Goal: Task Accomplishment & Management: Manage account settings

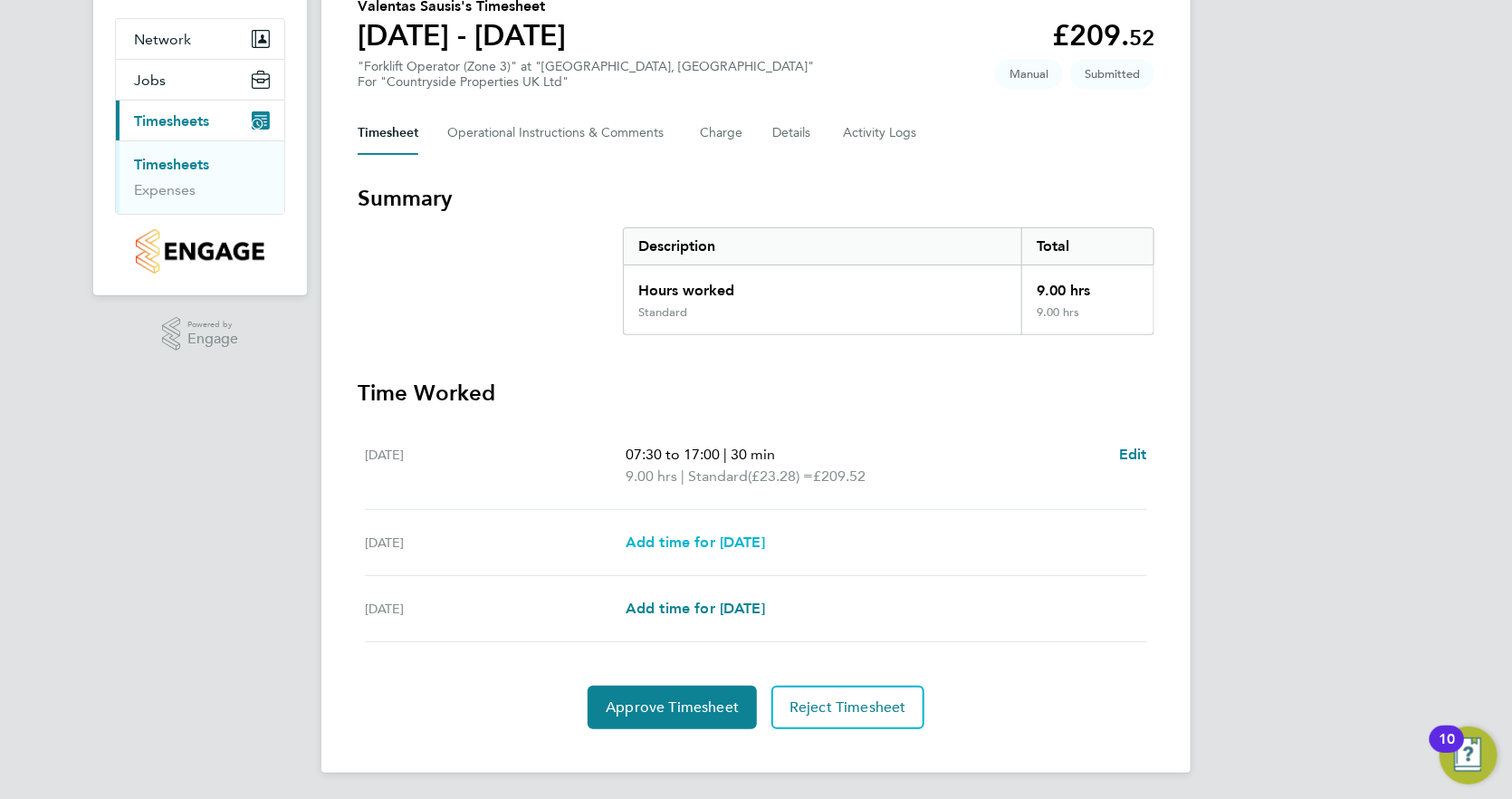
scroll to position [157, 0]
click at [685, 705] on span "Approve Timesheet" at bounding box center [672, 706] width 133 height 18
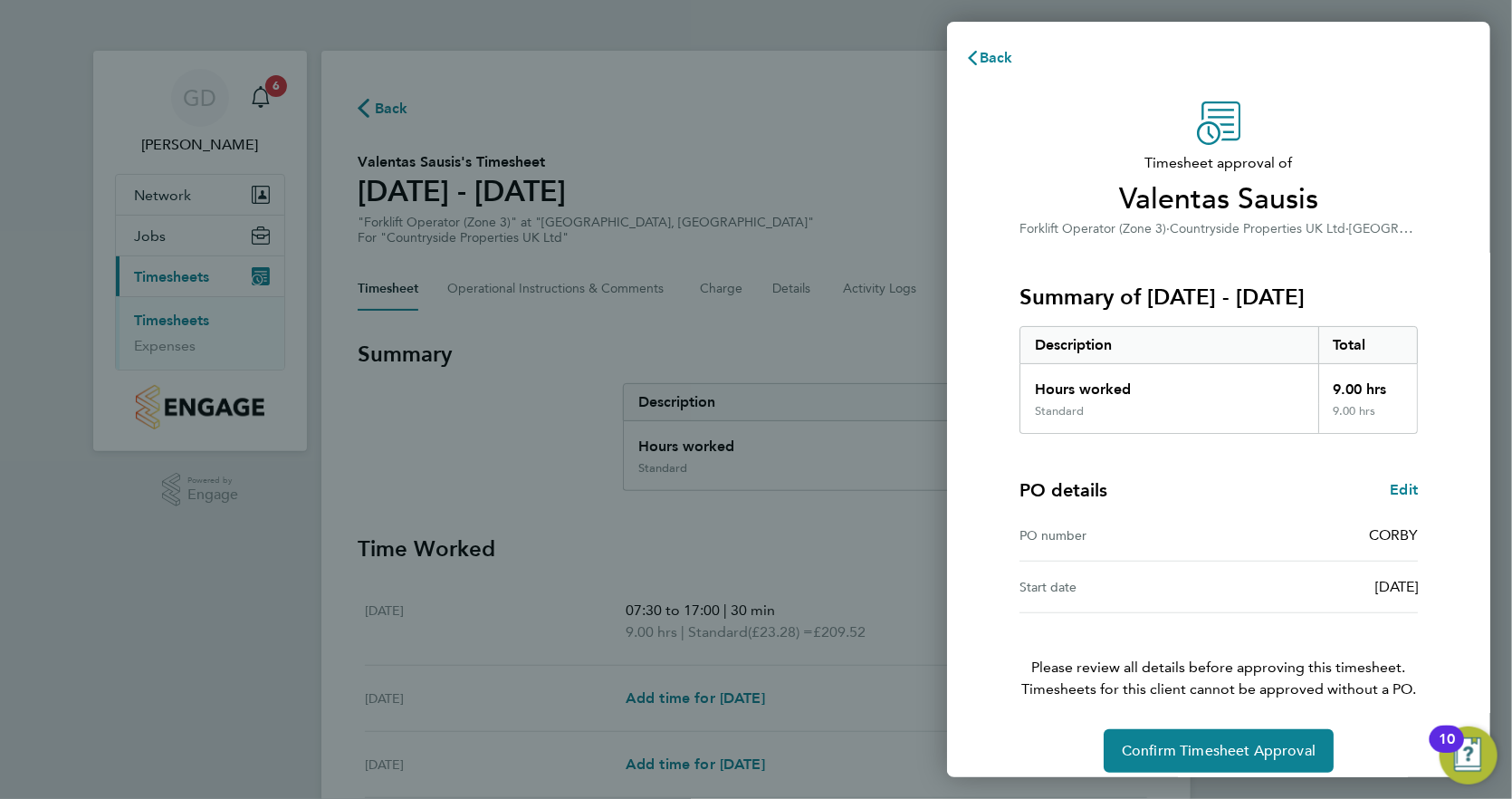
scroll to position [16, 0]
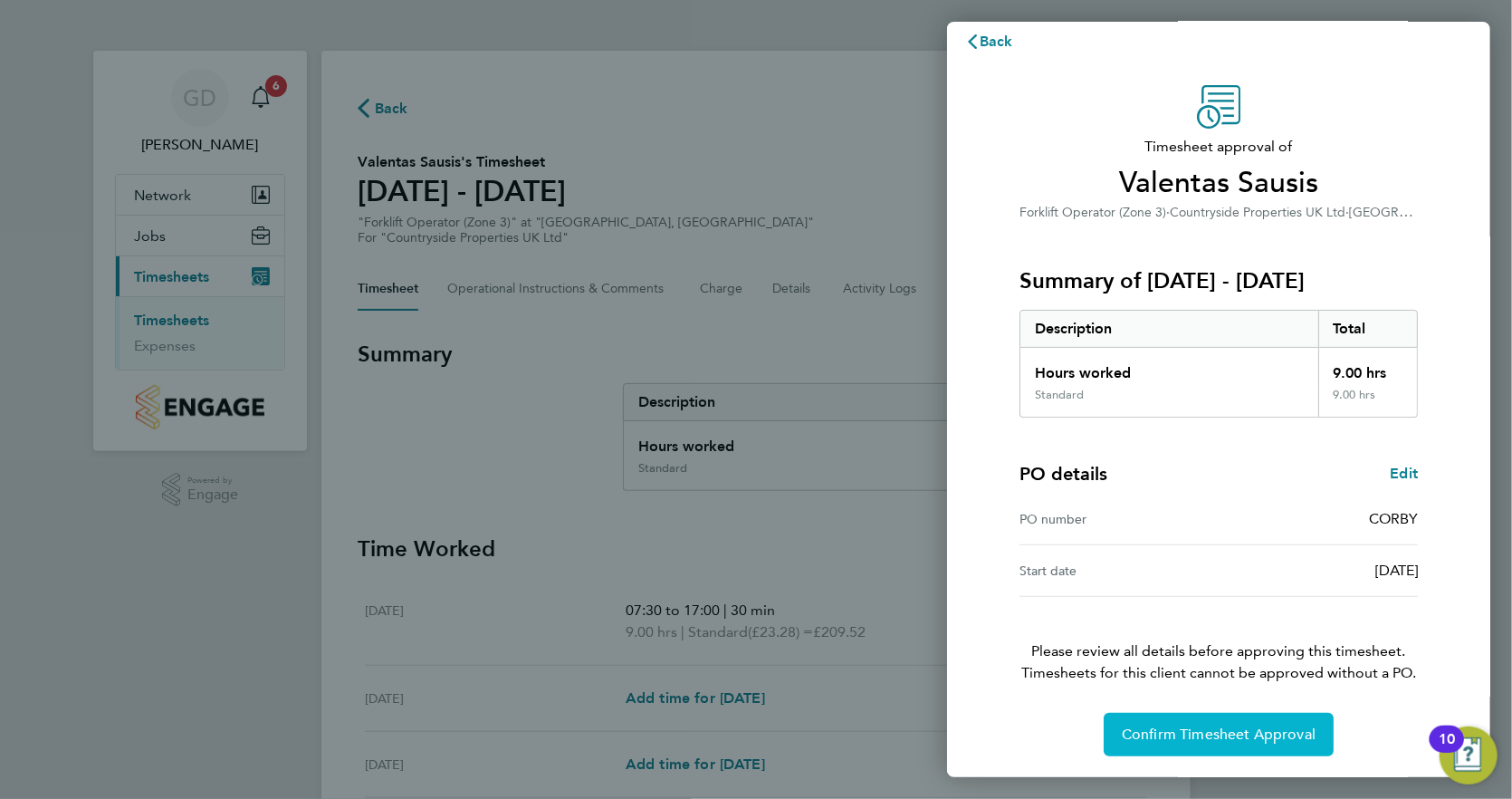
click at [1166, 722] on button "Confirm Timesheet Approval" at bounding box center [1218, 734] width 230 height 44
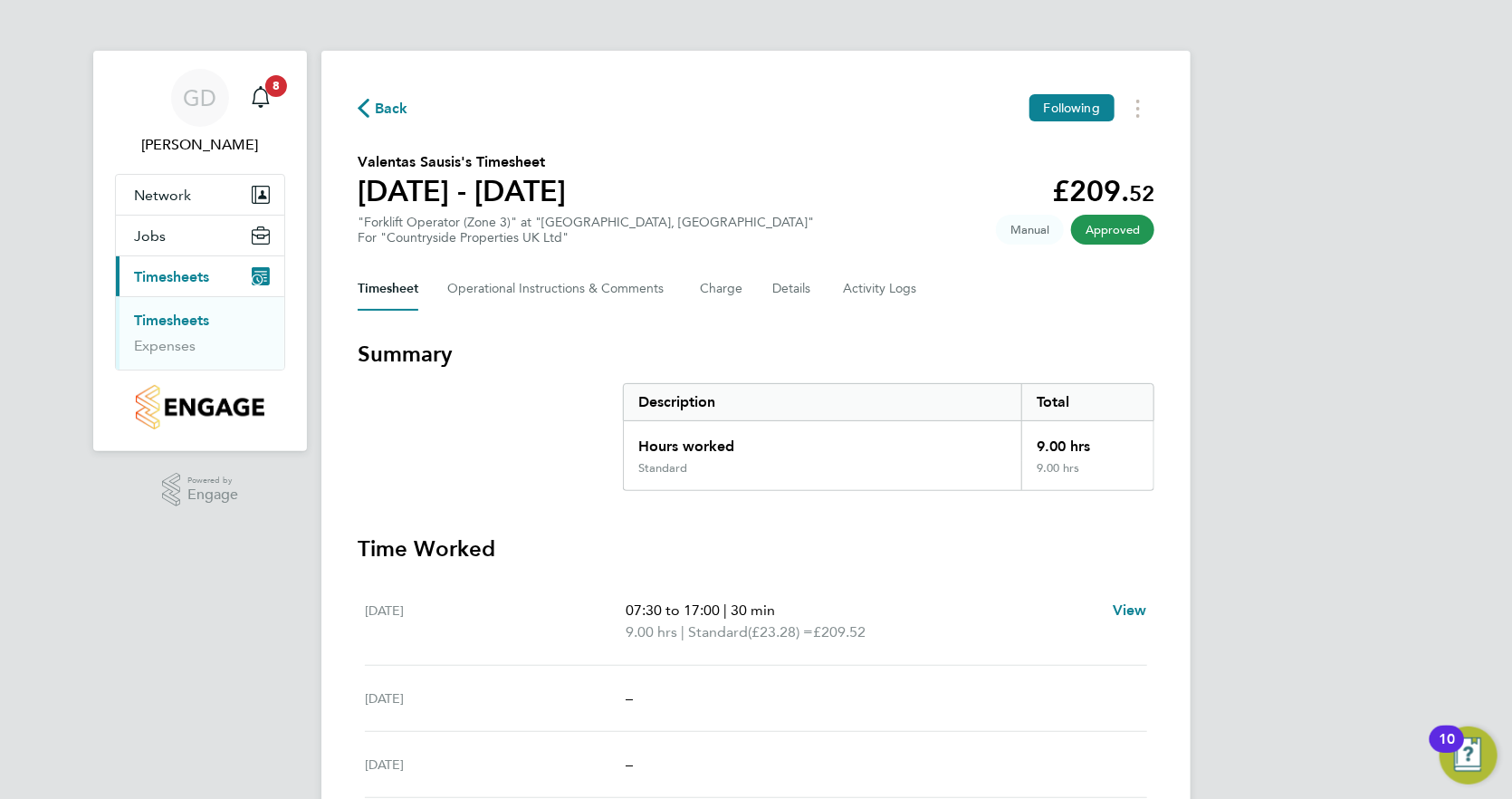
scroll to position [69, 0]
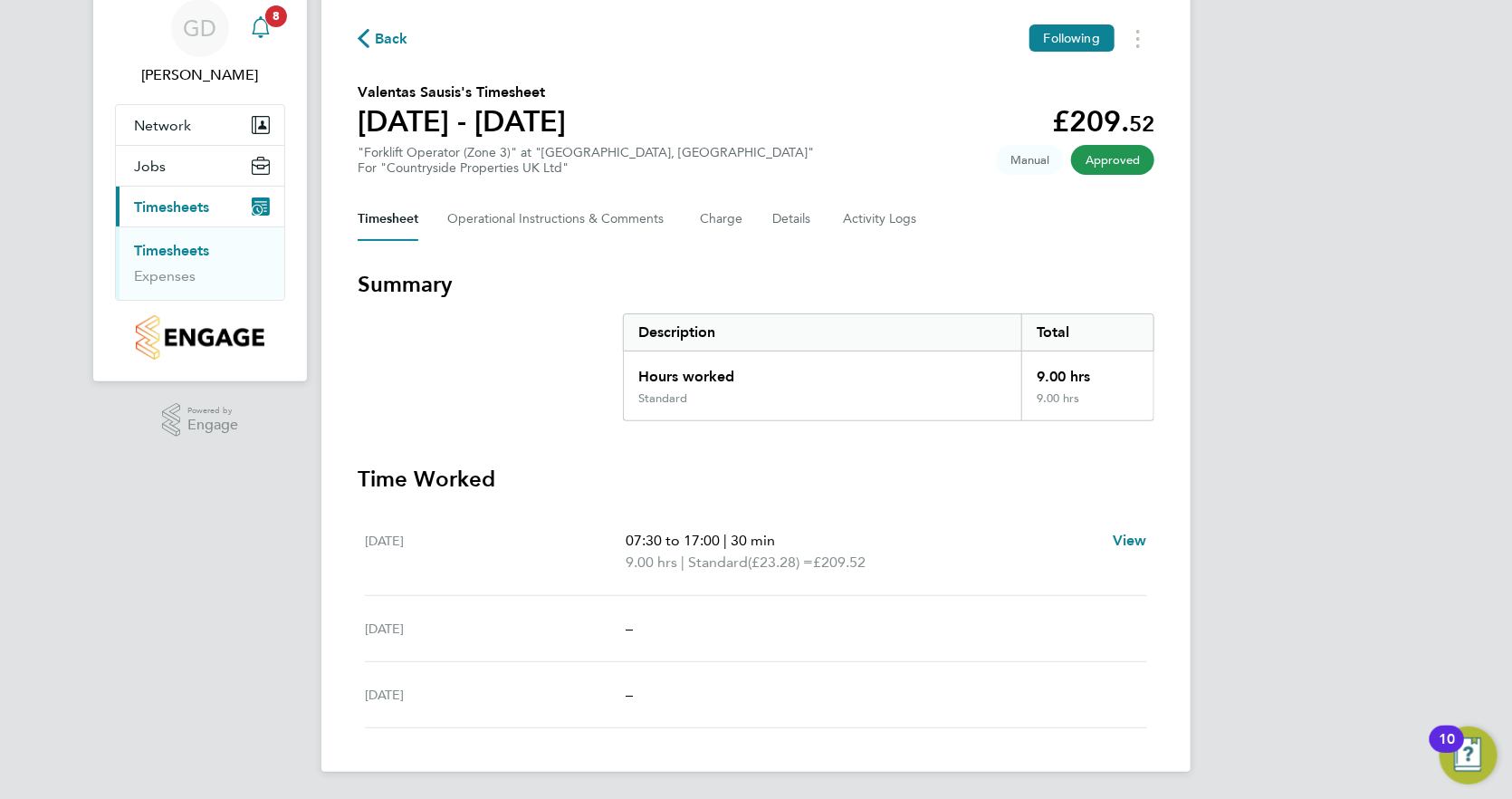
click at [268, 22] on span "8" at bounding box center [276, 16] width 22 height 22
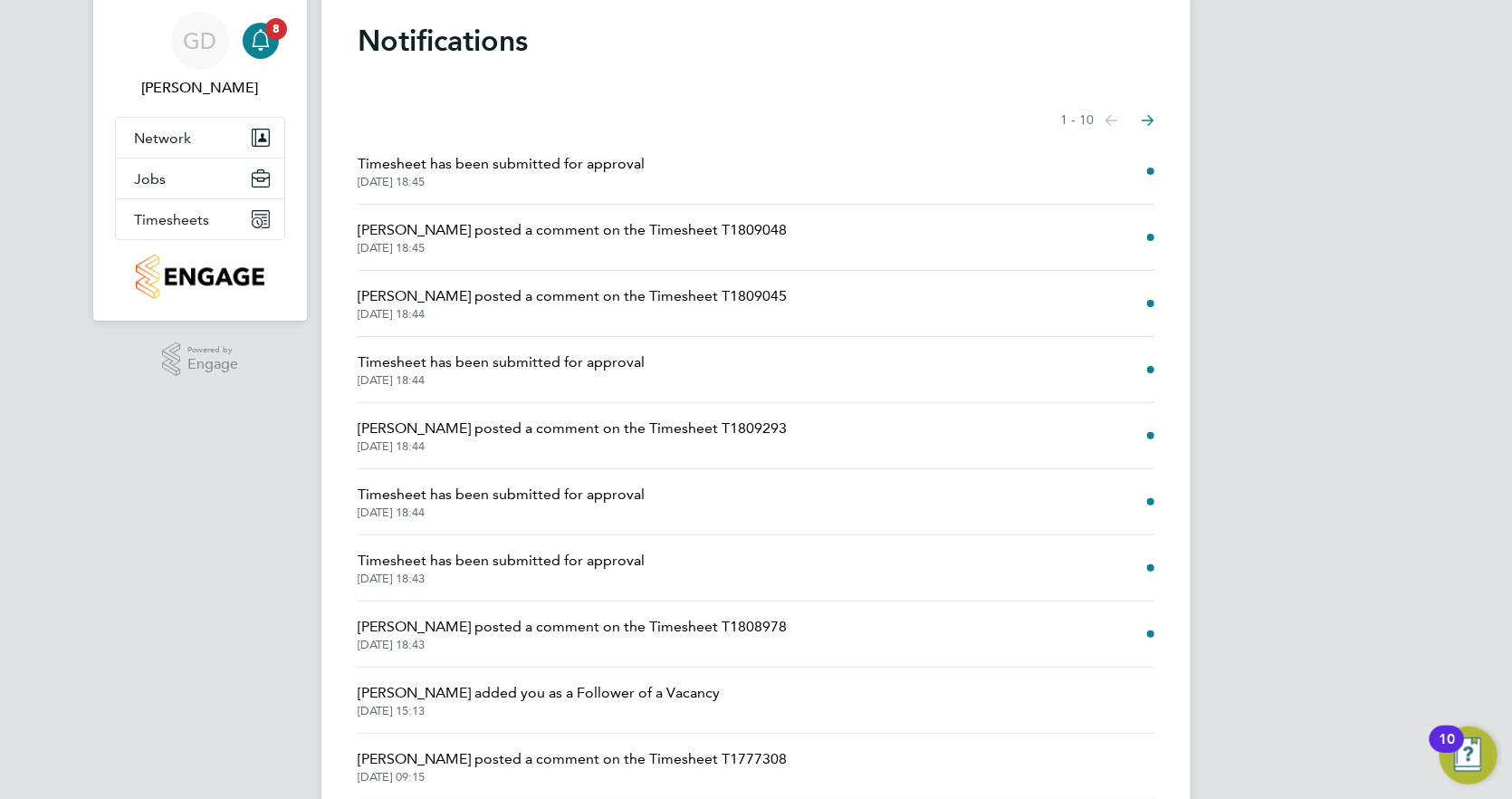
scroll to position [121, 0]
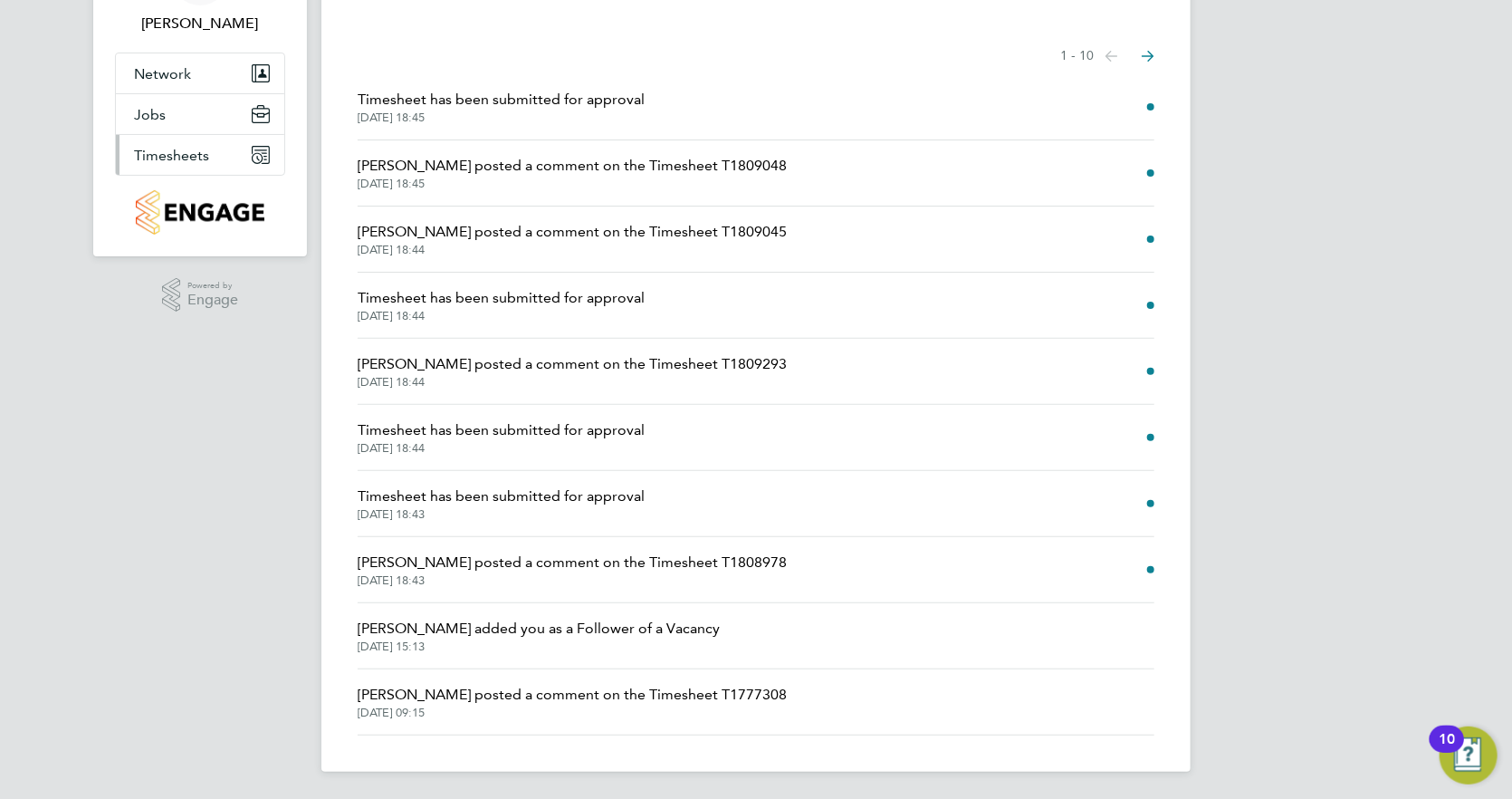
click at [169, 142] on button "Timesheets" at bounding box center [200, 155] width 169 height 40
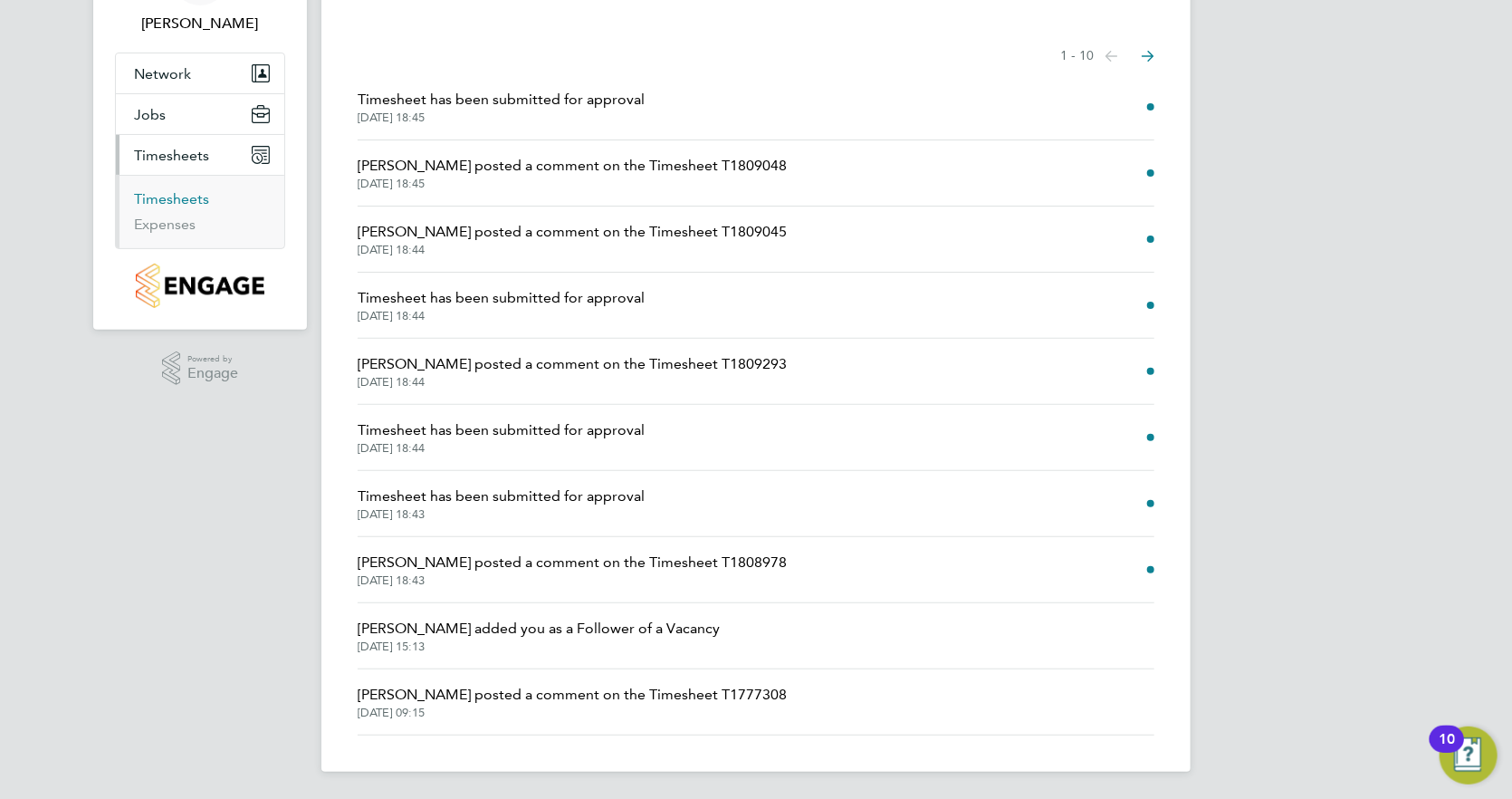
click at [158, 196] on link "Timesheets" at bounding box center [171, 198] width 75 height 17
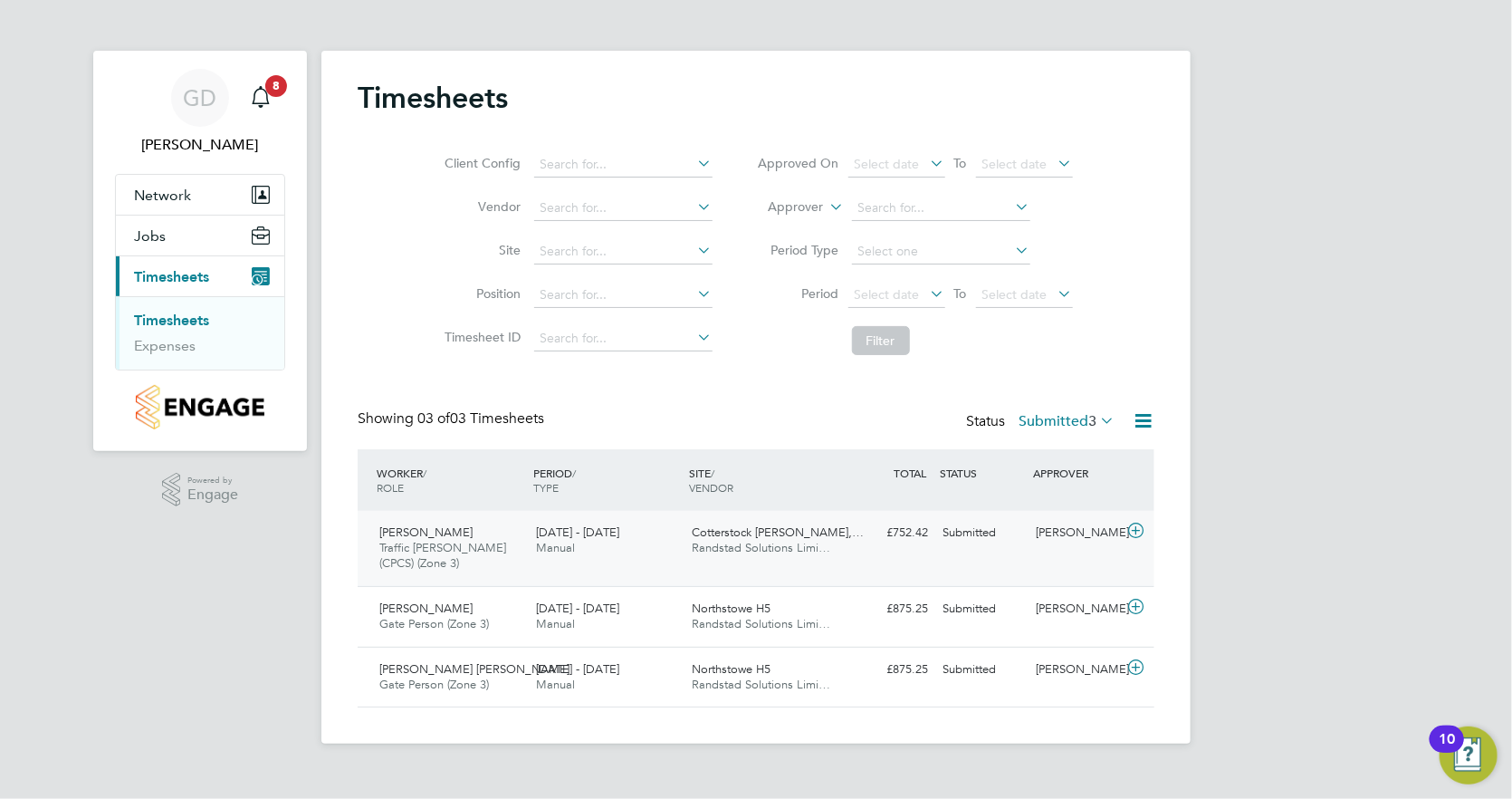
click at [433, 541] on span "Traffic Marshall (CPCS) (Zone 3)" at bounding box center [443, 555] width 127 height 30
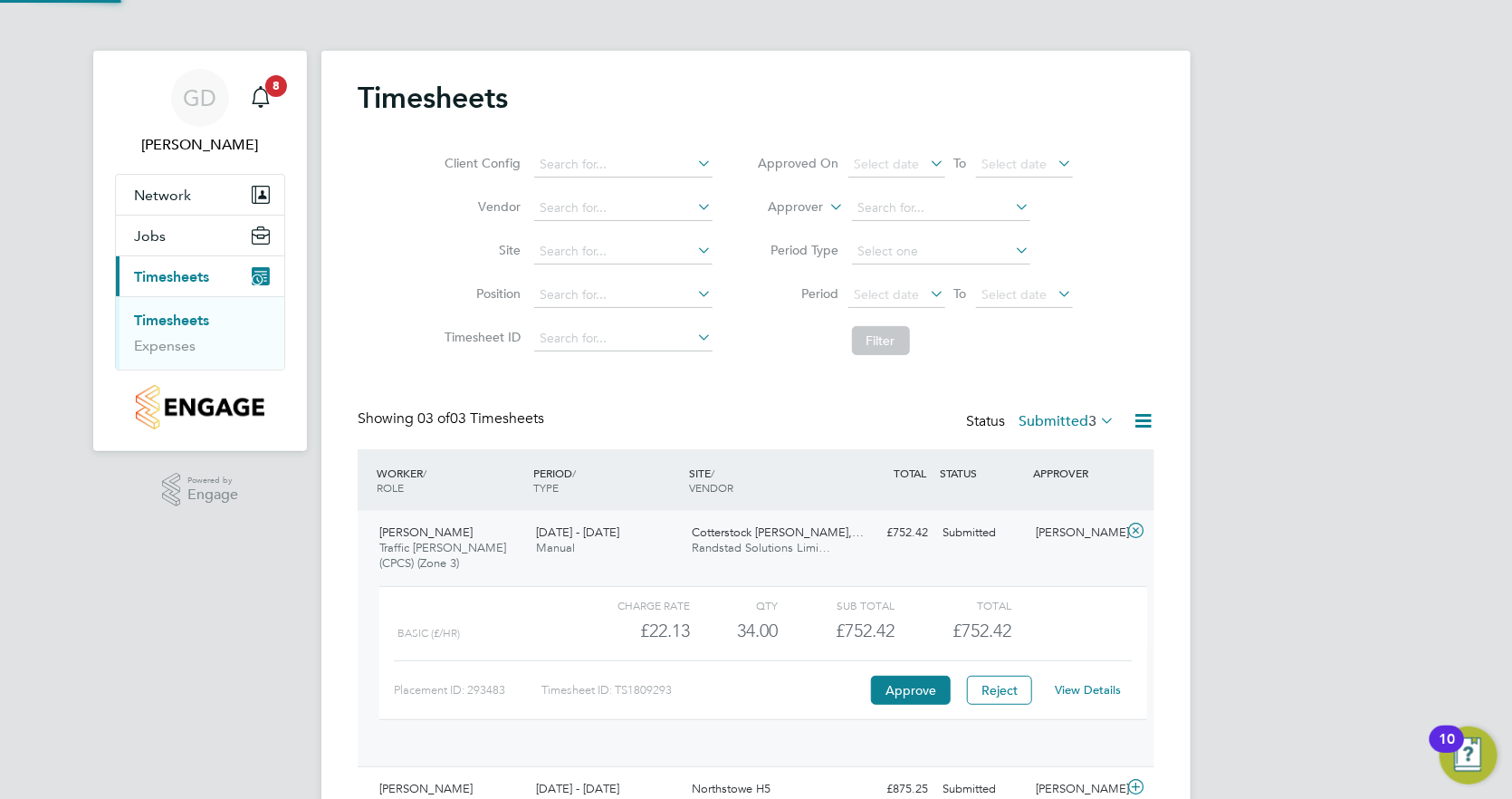
scroll to position [29, 175]
click at [905, 695] on button "Approve" at bounding box center [911, 690] width 80 height 29
click at [159, 346] on link "Expenses" at bounding box center [164, 345] width 62 height 17
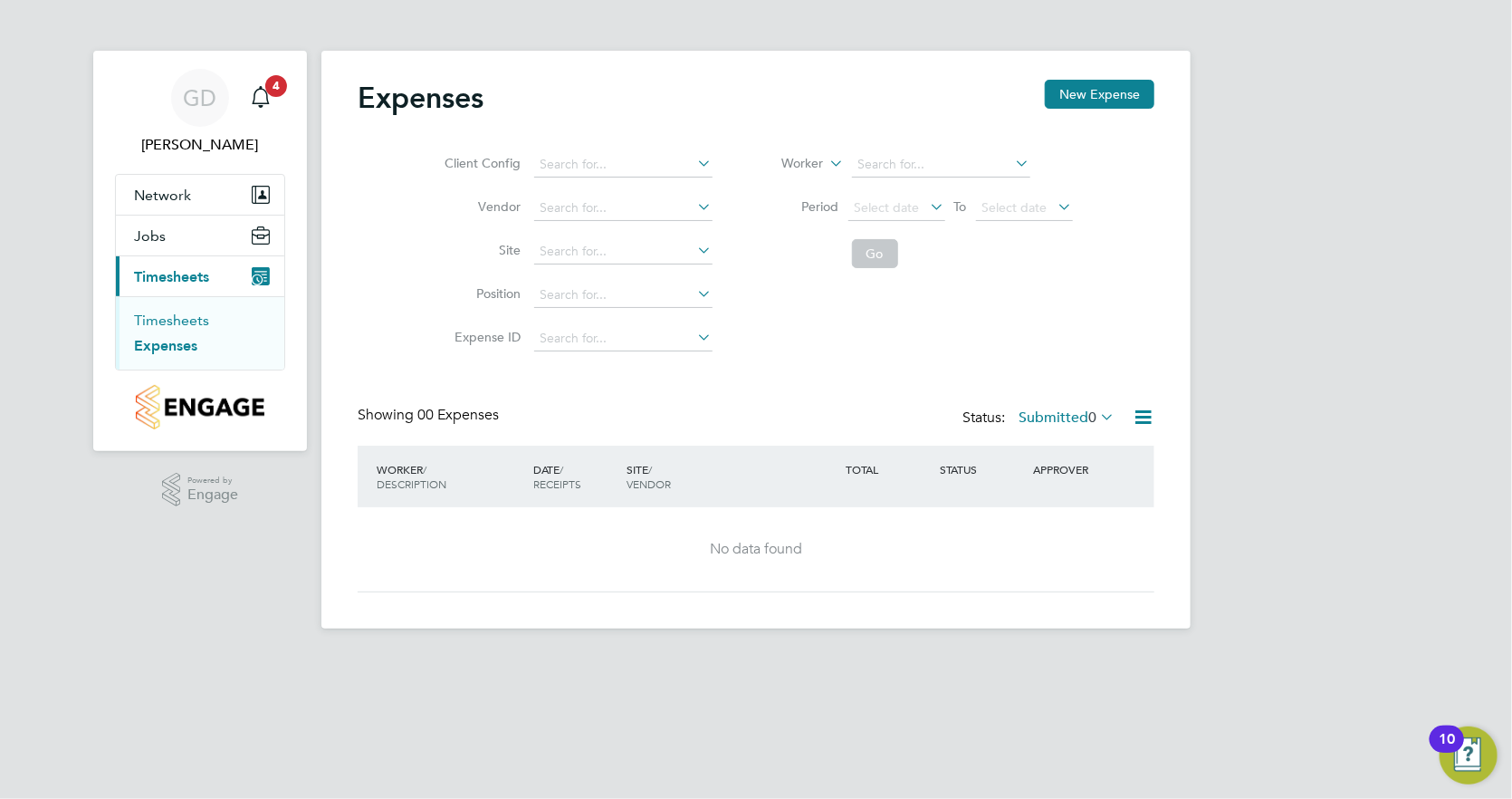
click at [167, 327] on link "Timesheets" at bounding box center [171, 320] width 75 height 17
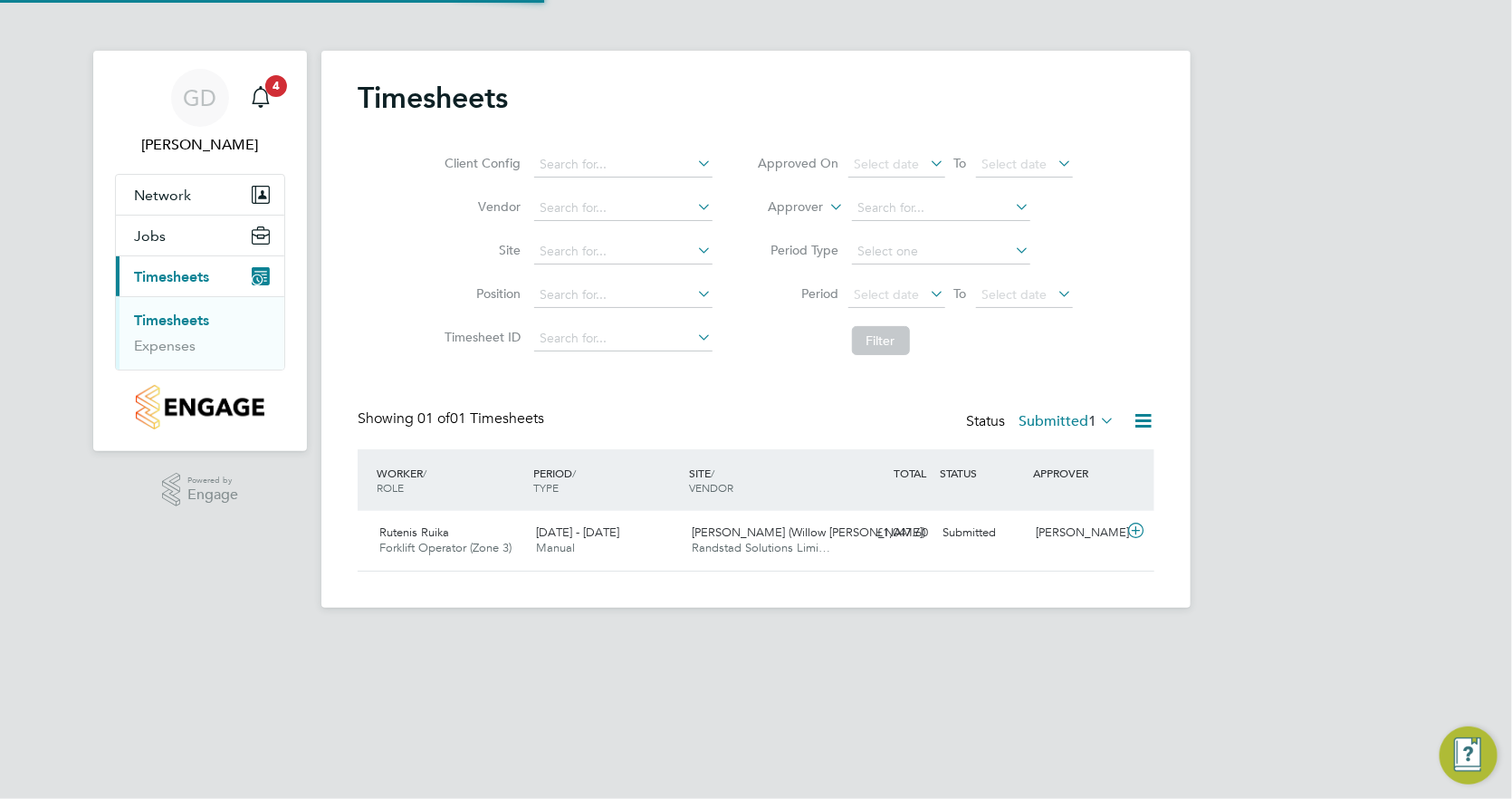
scroll to position [46, 157]
click at [761, 537] on span "Ely (Willow Woods)" at bounding box center [809, 532] width 233 height 15
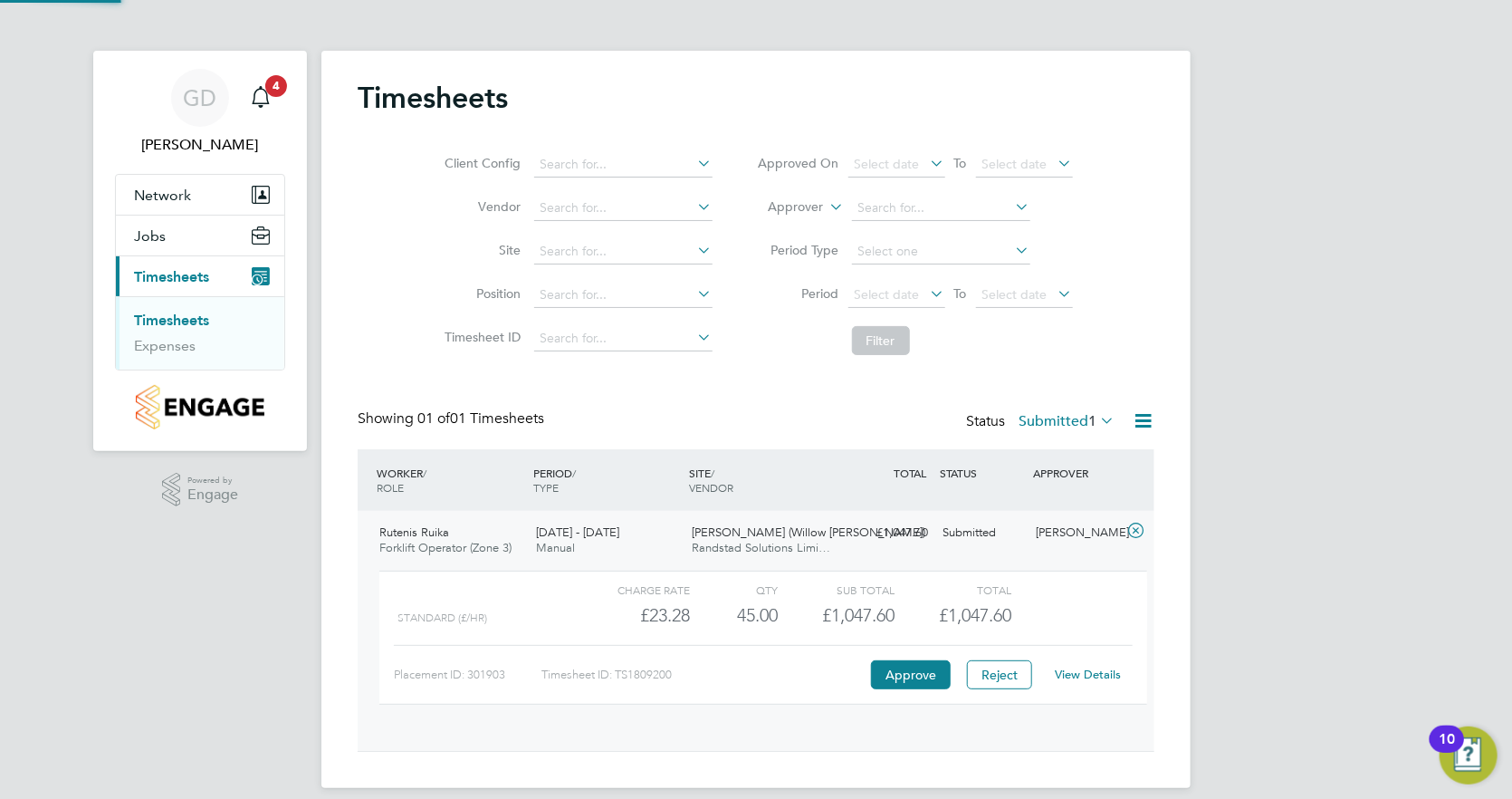
scroll to position [29, 175]
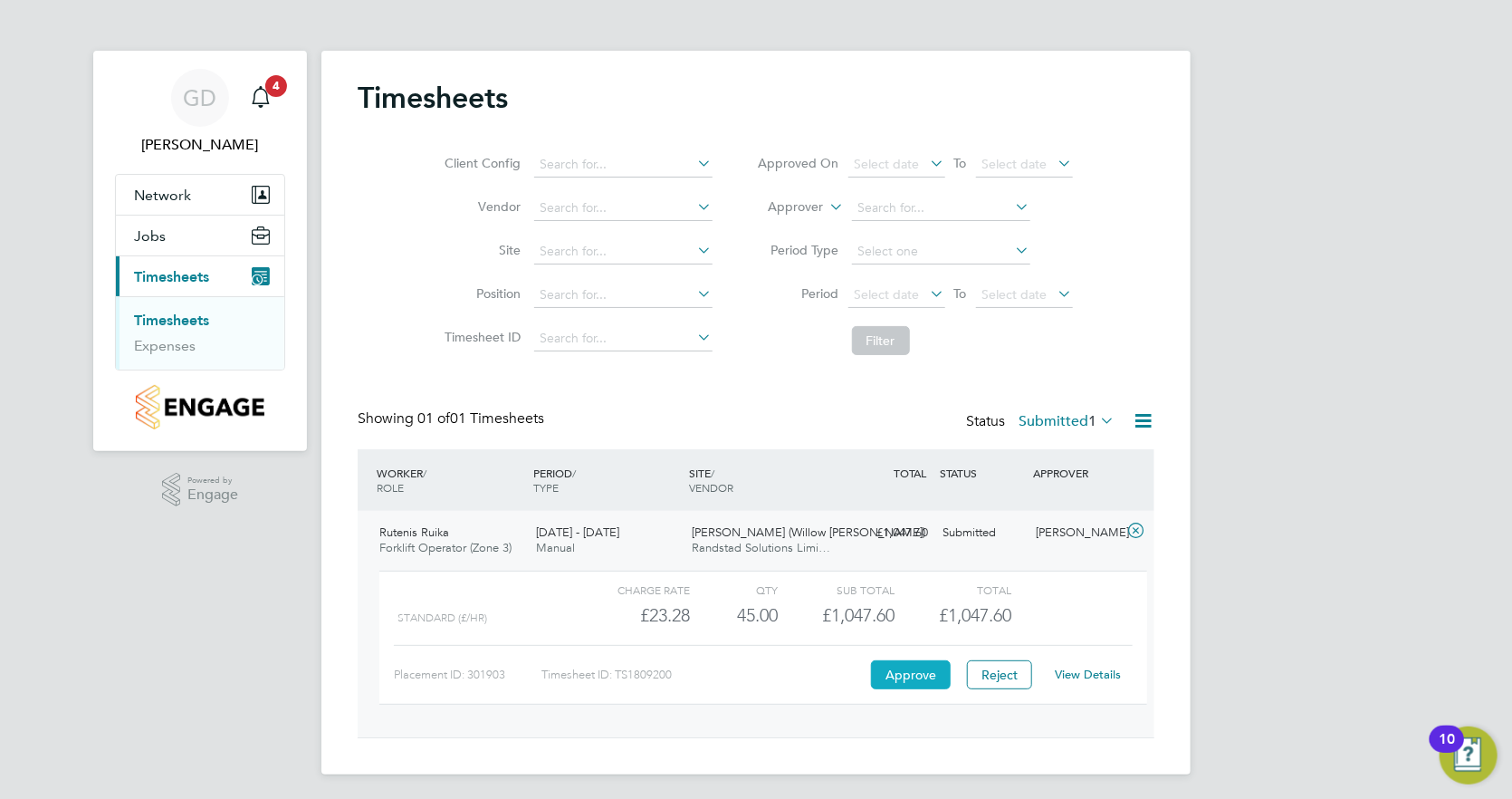
click at [899, 663] on button "Approve" at bounding box center [911, 675] width 80 height 29
click at [901, 670] on button "Approve" at bounding box center [911, 675] width 80 height 29
click at [889, 671] on button "Approve" at bounding box center [911, 675] width 80 height 29
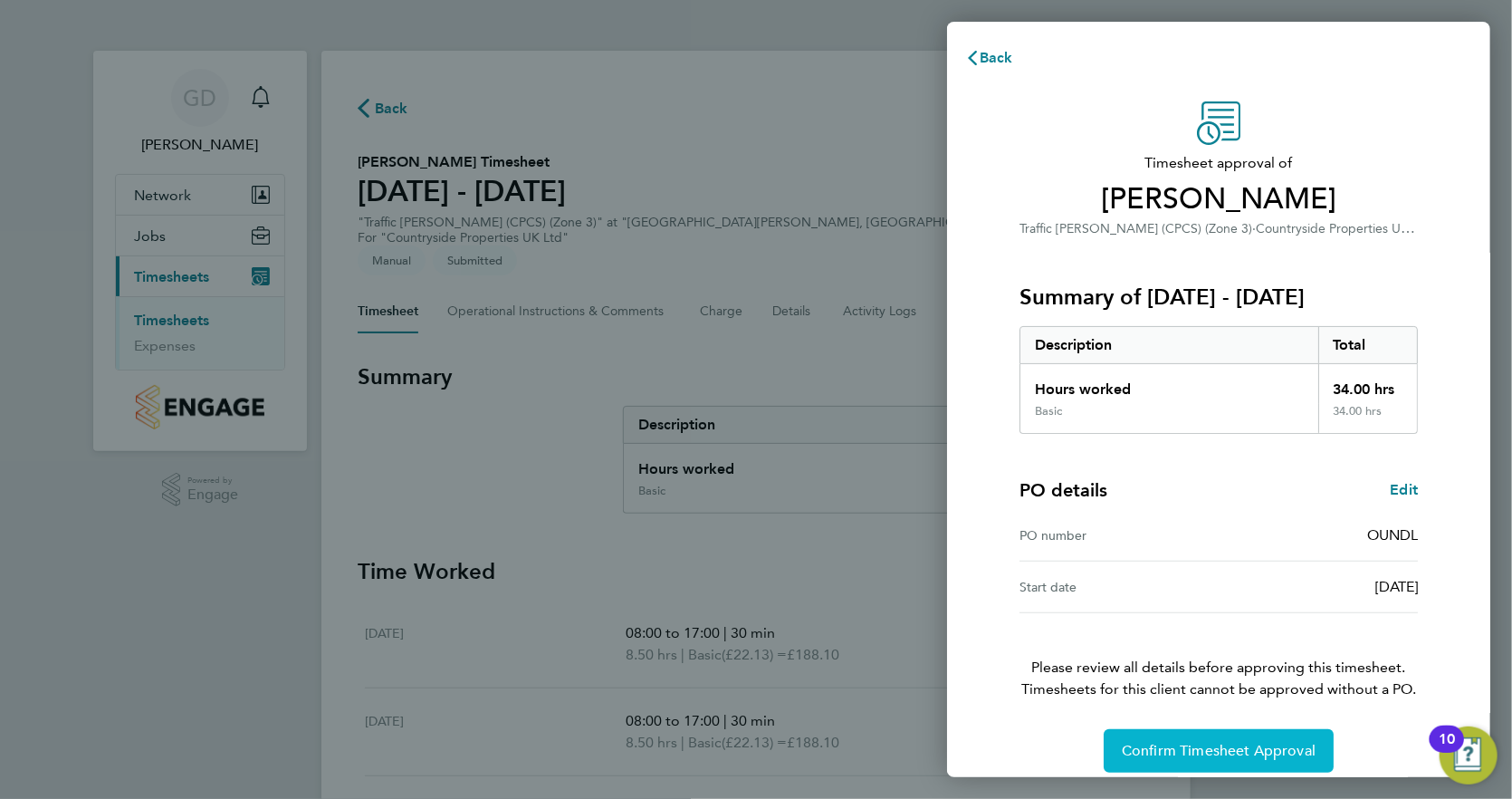
click at [1147, 736] on button "Confirm Timesheet Approval" at bounding box center [1218, 751] width 230 height 44
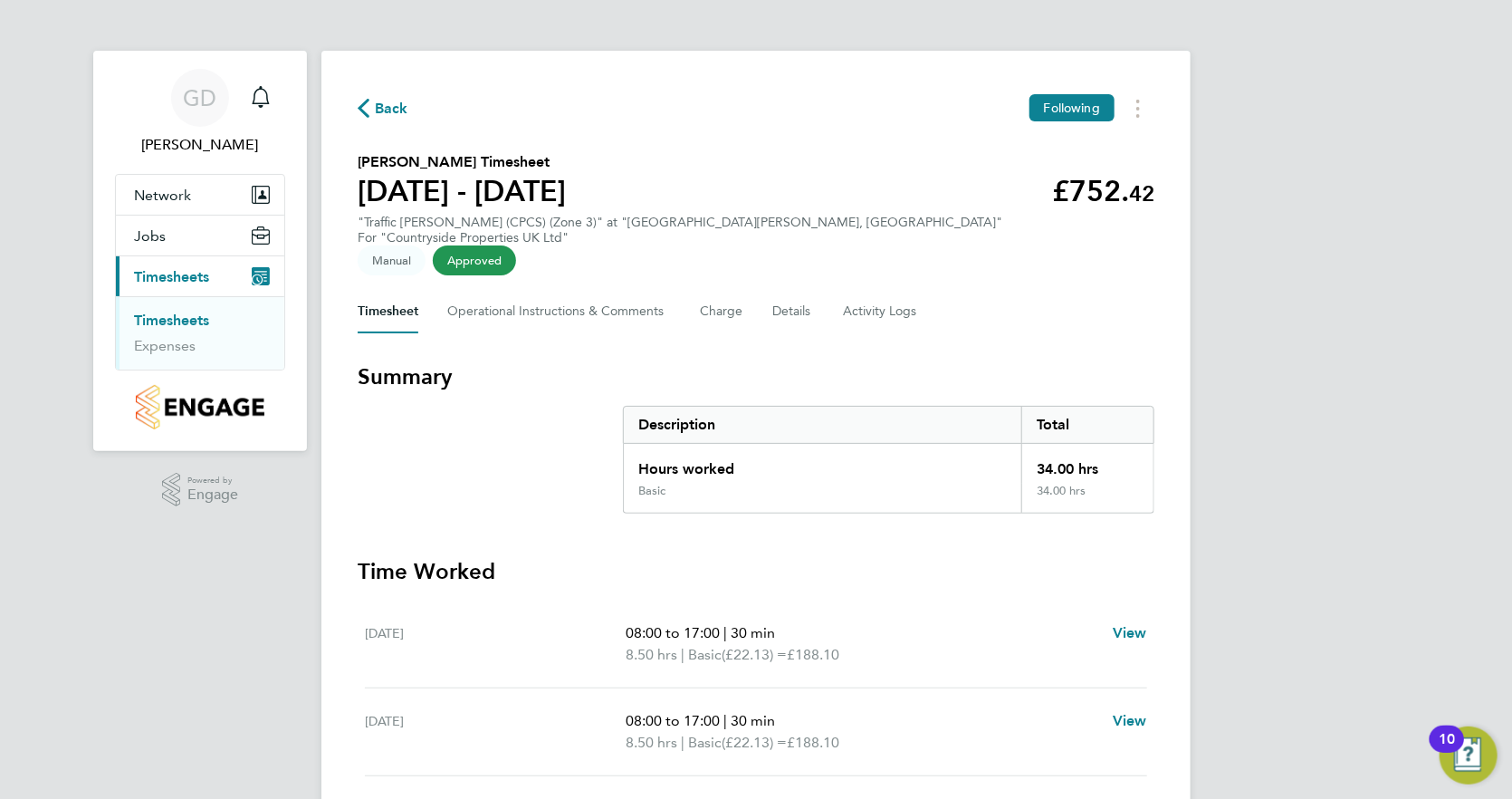
click at [141, 334] on li "Timesheets" at bounding box center [201, 324] width 136 height 26
click at [187, 317] on link "Timesheets" at bounding box center [171, 320] width 75 height 17
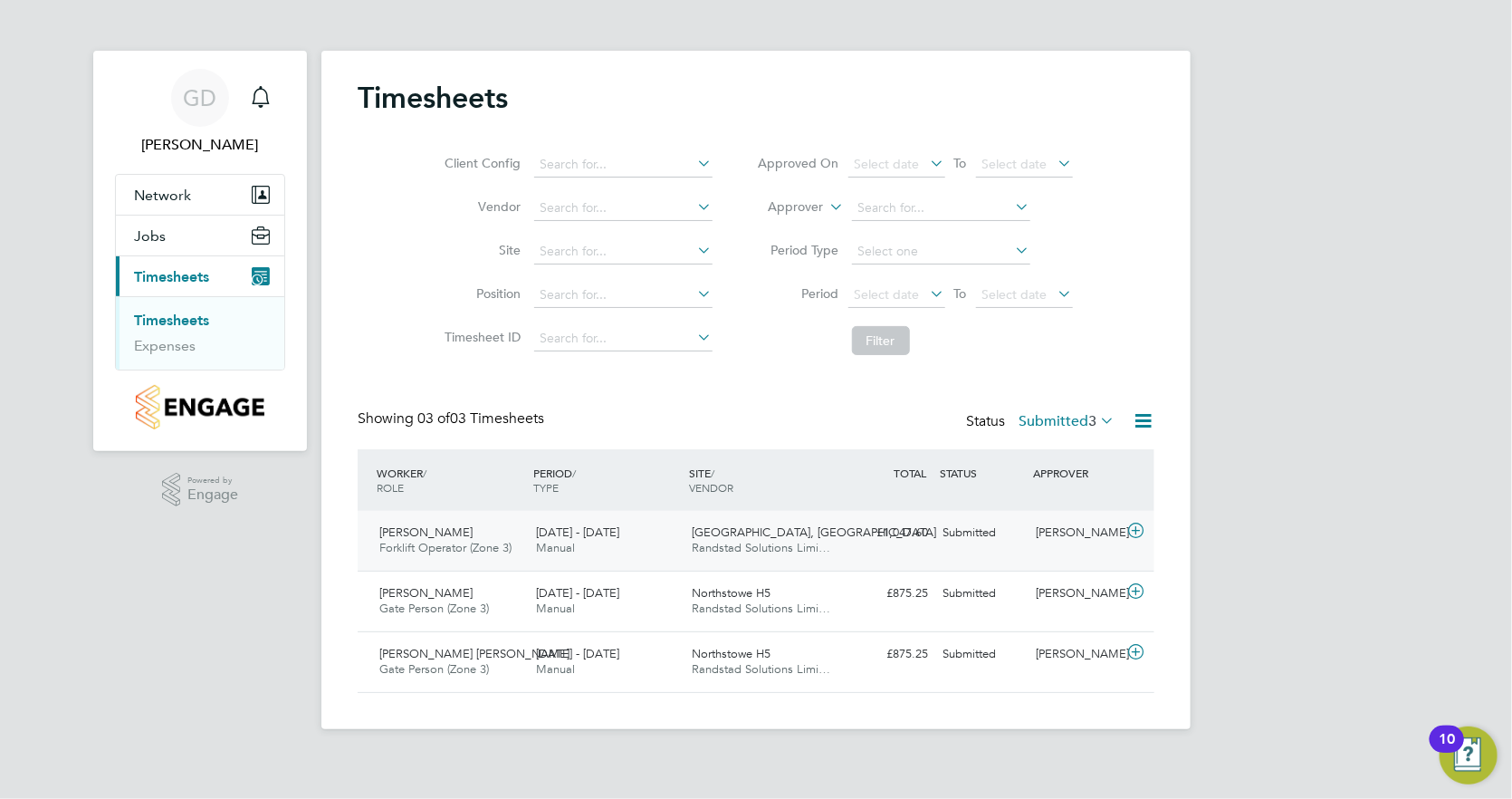
click at [569, 541] on span "Manual" at bounding box center [555, 548] width 39 height 15
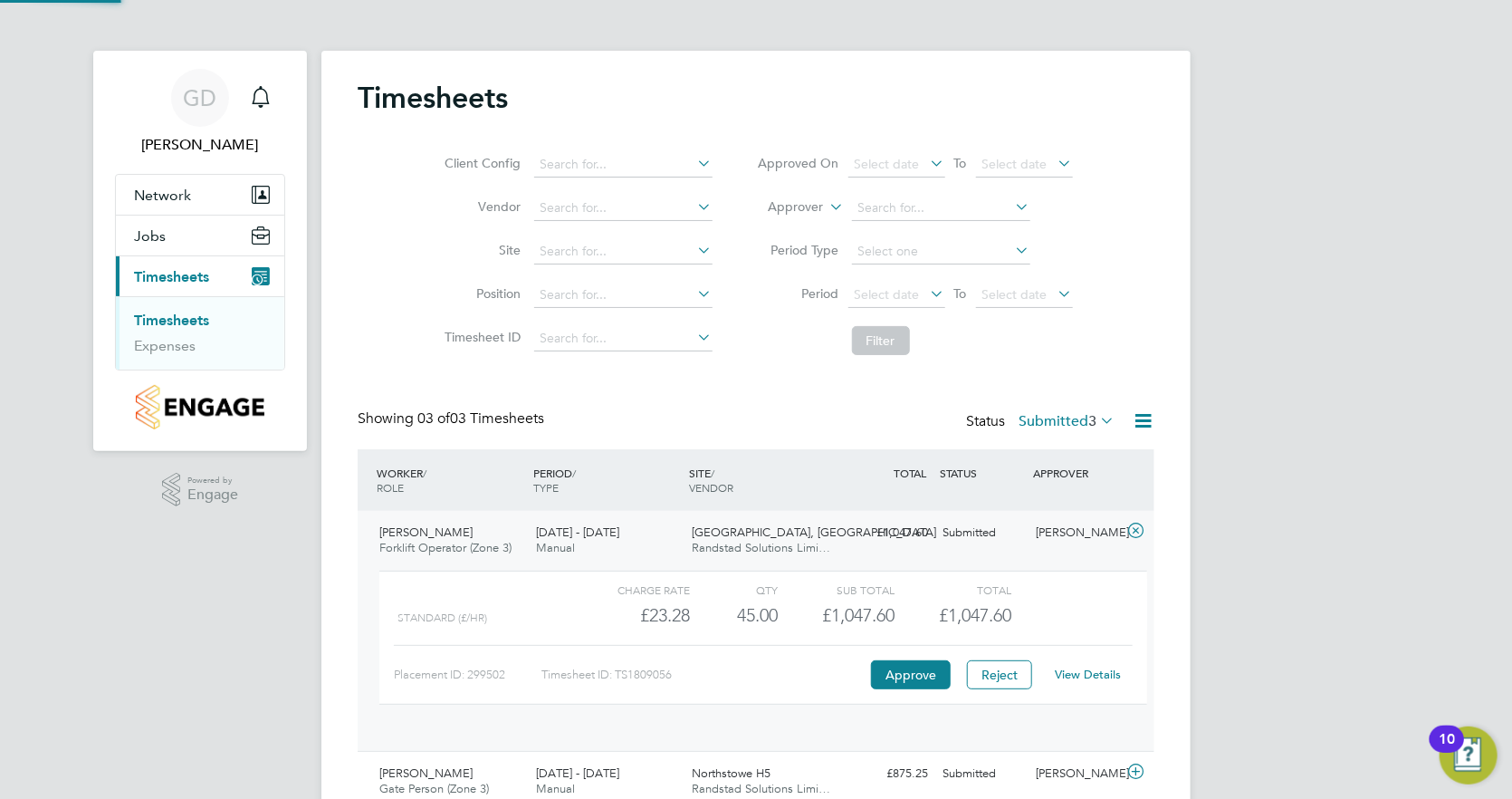
scroll to position [29, 175]
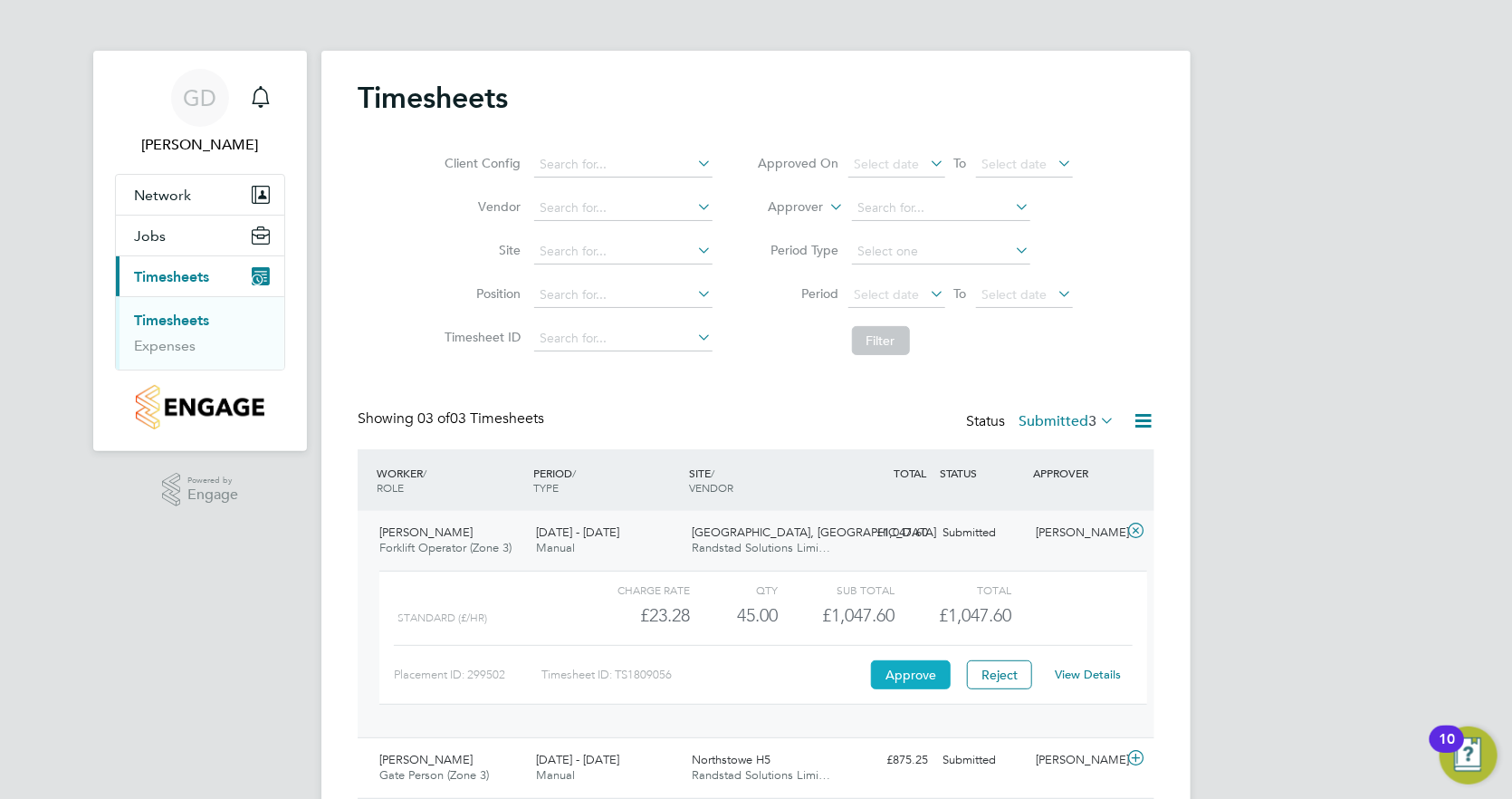
click at [899, 675] on button "Approve" at bounding box center [911, 675] width 80 height 29
click at [901, 666] on button "Approve" at bounding box center [911, 675] width 80 height 29
click at [893, 672] on button "Approve" at bounding box center [911, 675] width 80 height 29
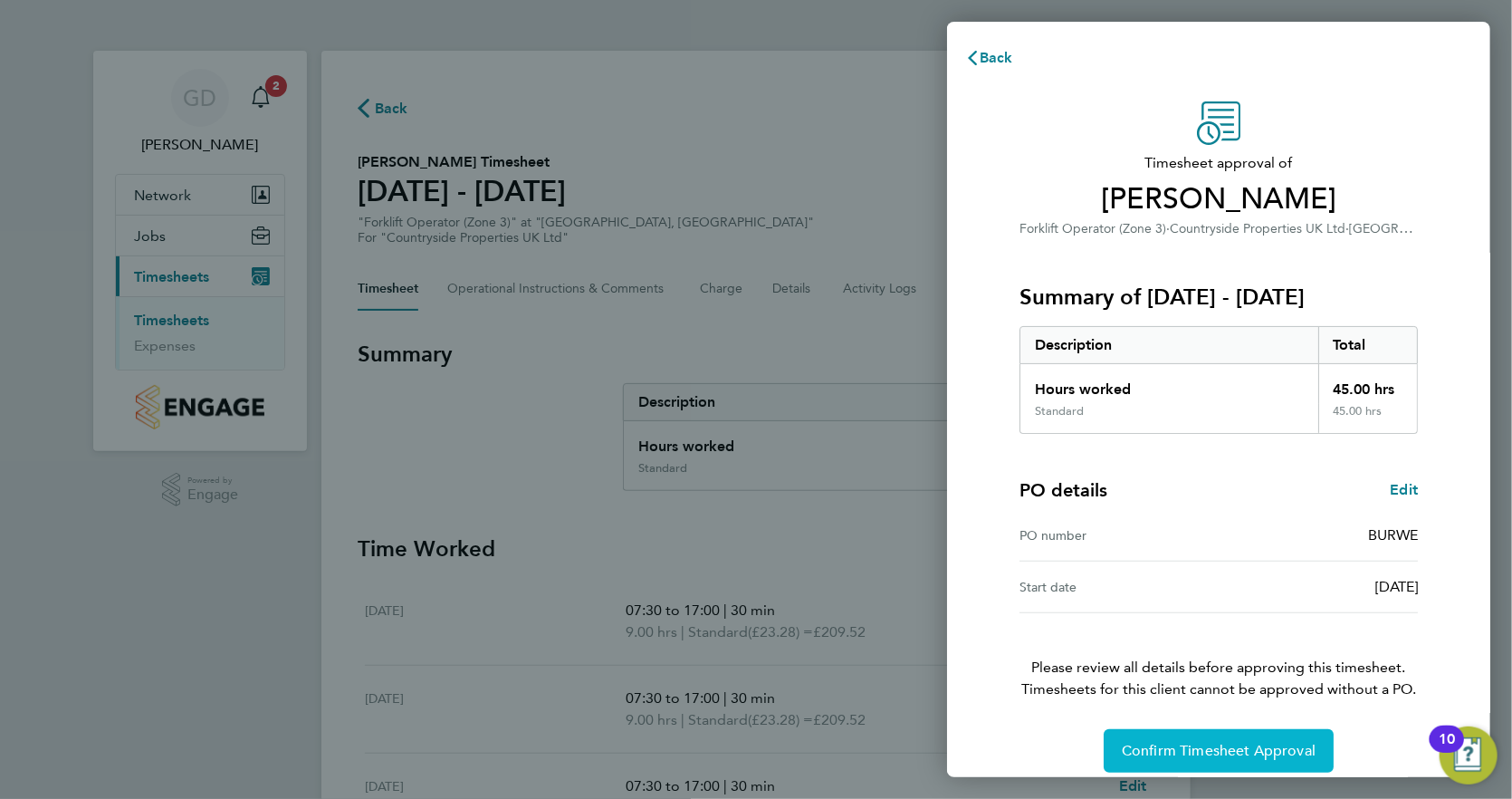
click at [1152, 742] on span "Confirm Timesheet Approval" at bounding box center [1218, 751] width 194 height 18
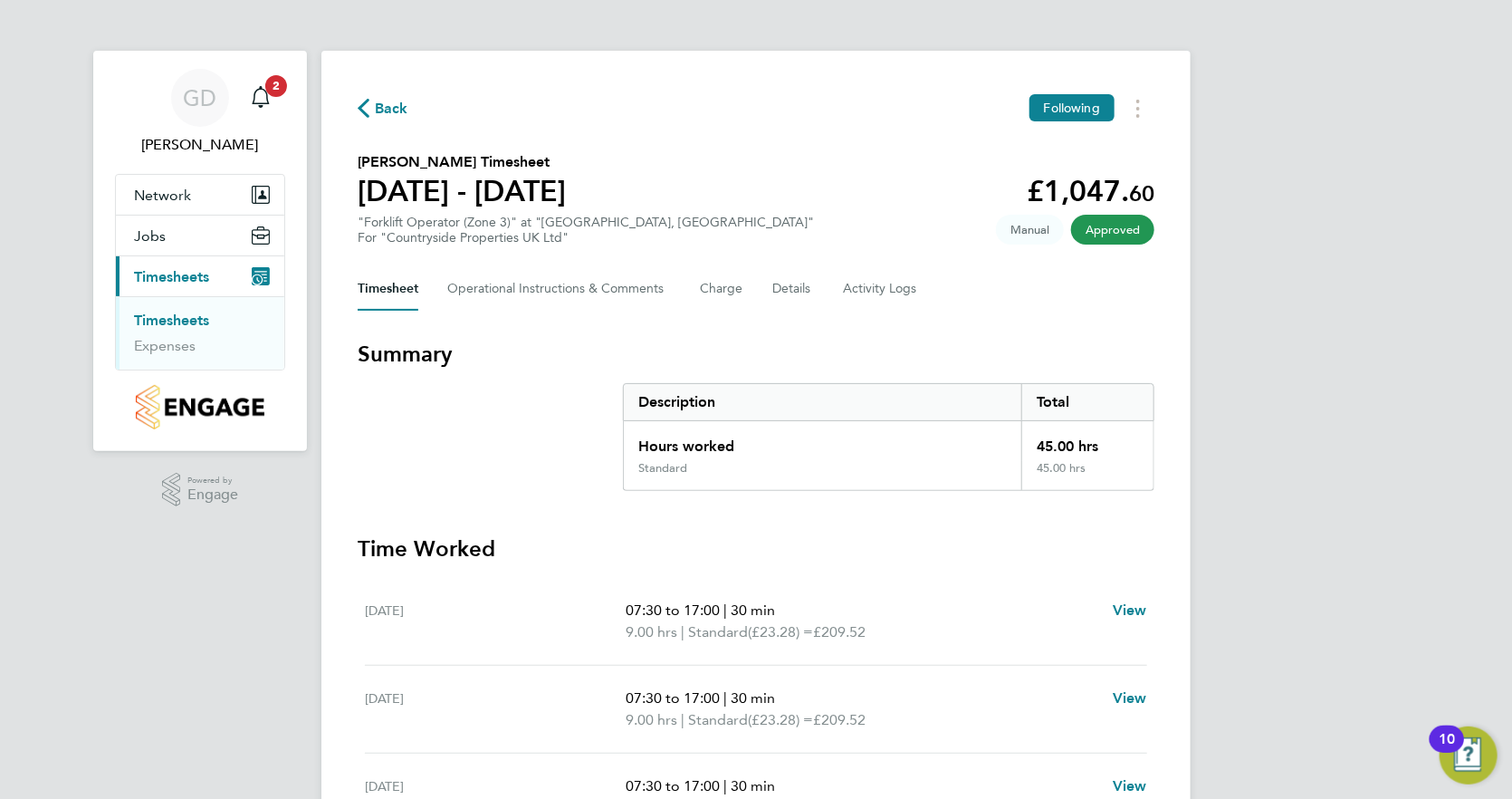
click at [188, 322] on link "Timesheets" at bounding box center [171, 320] width 75 height 17
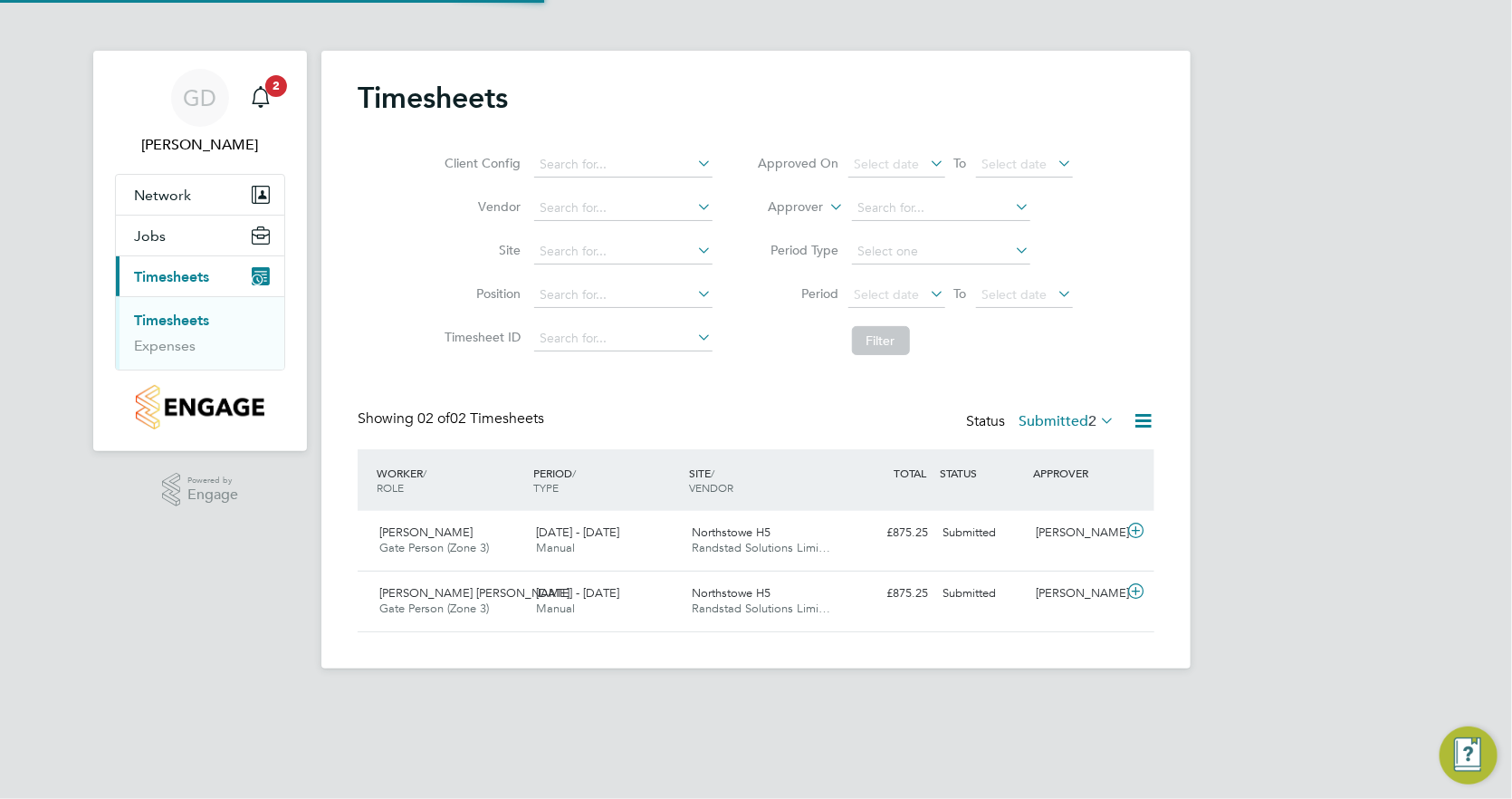
scroll to position [46, 157]
click at [717, 545] on span "Randstad Solutions Limi…" at bounding box center [762, 548] width 138 height 15
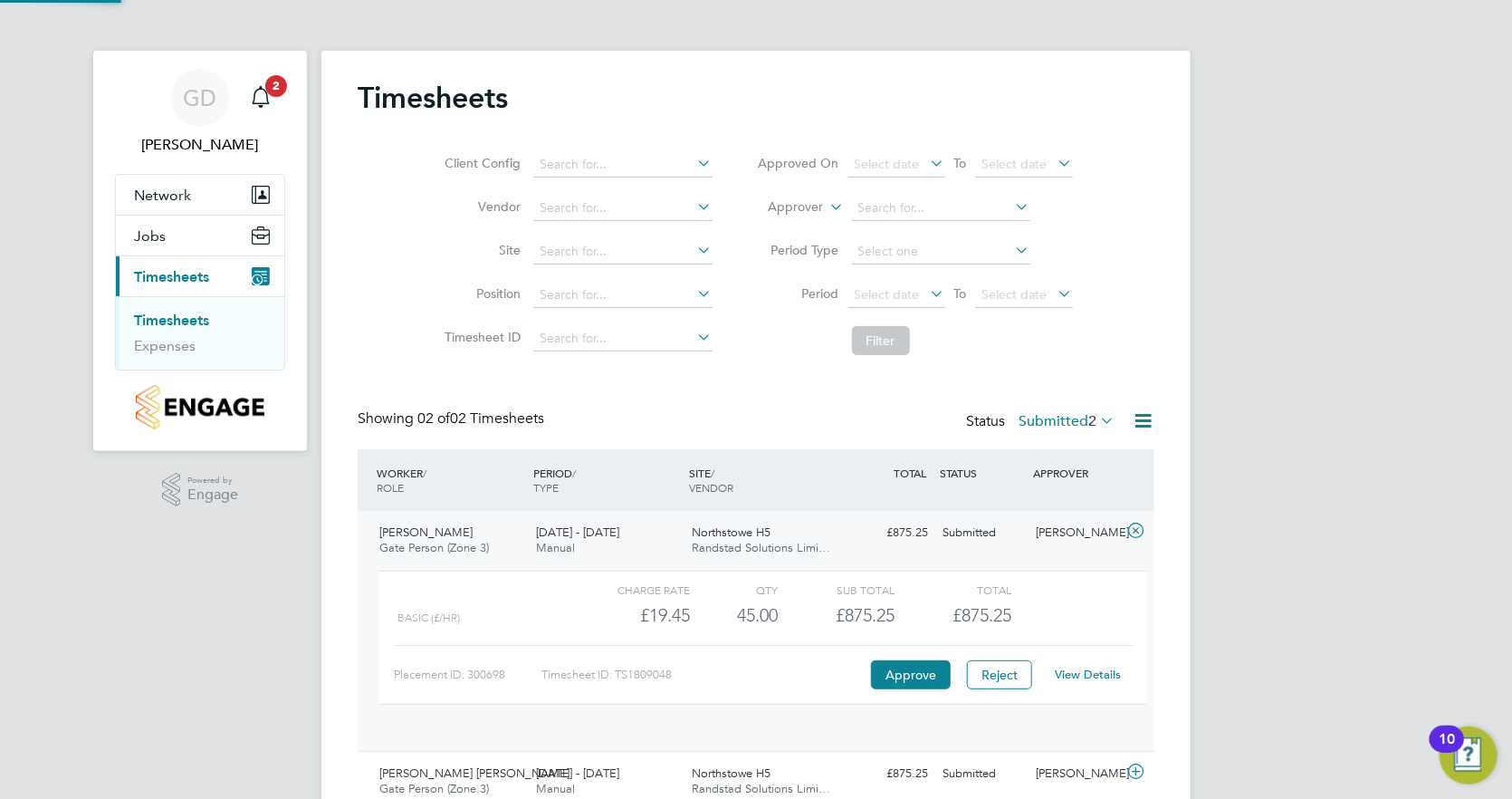
scroll to position [29, 175]
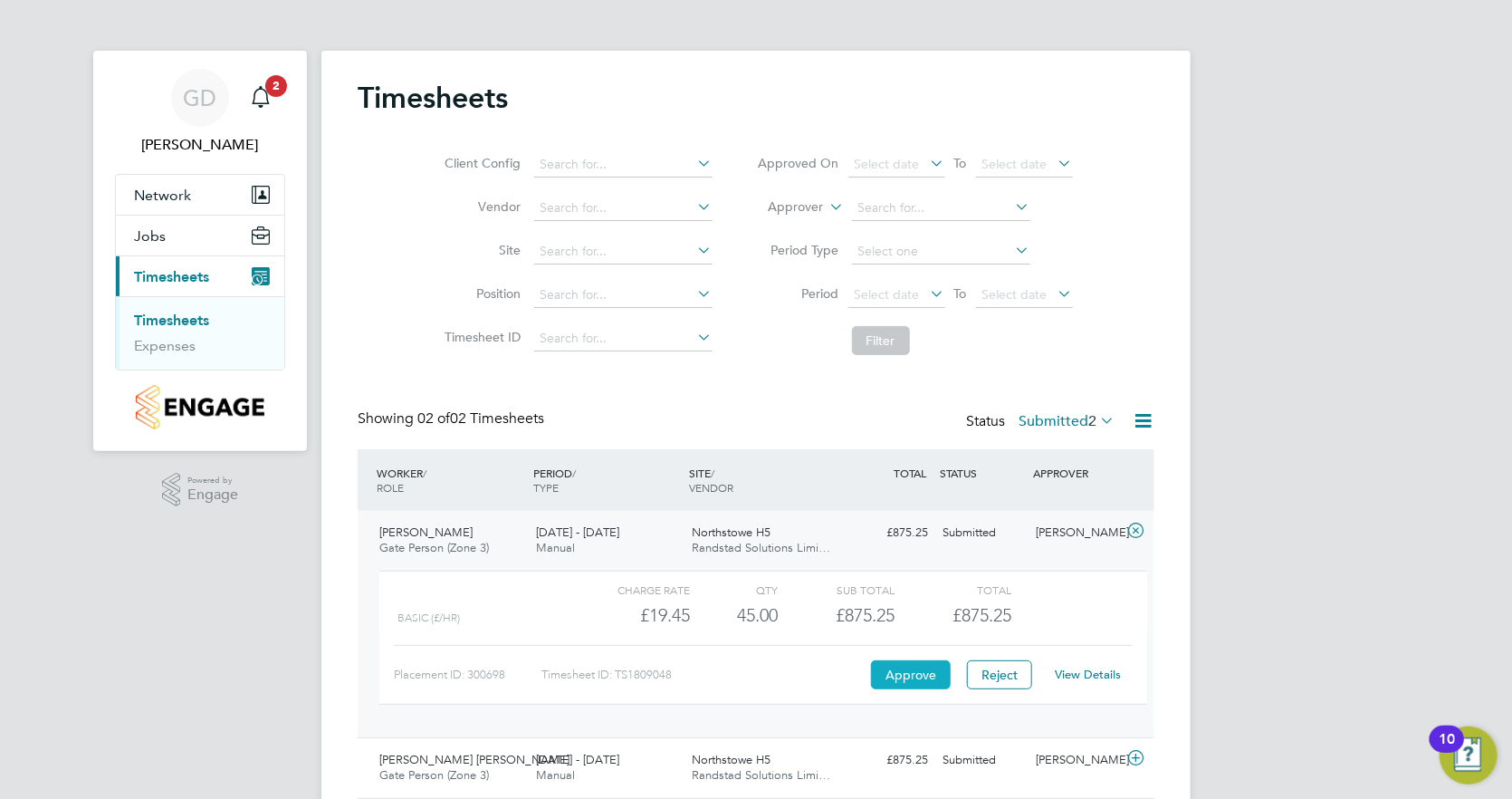
click at [905, 671] on button "Approve" at bounding box center [911, 675] width 80 height 29
click at [912, 667] on button "Approve" at bounding box center [911, 675] width 80 height 29
click at [888, 668] on button "Approve" at bounding box center [911, 675] width 80 height 29
click at [879, 678] on button "Approve" at bounding box center [911, 675] width 80 height 29
click at [902, 669] on button "Approve" at bounding box center [911, 675] width 80 height 29
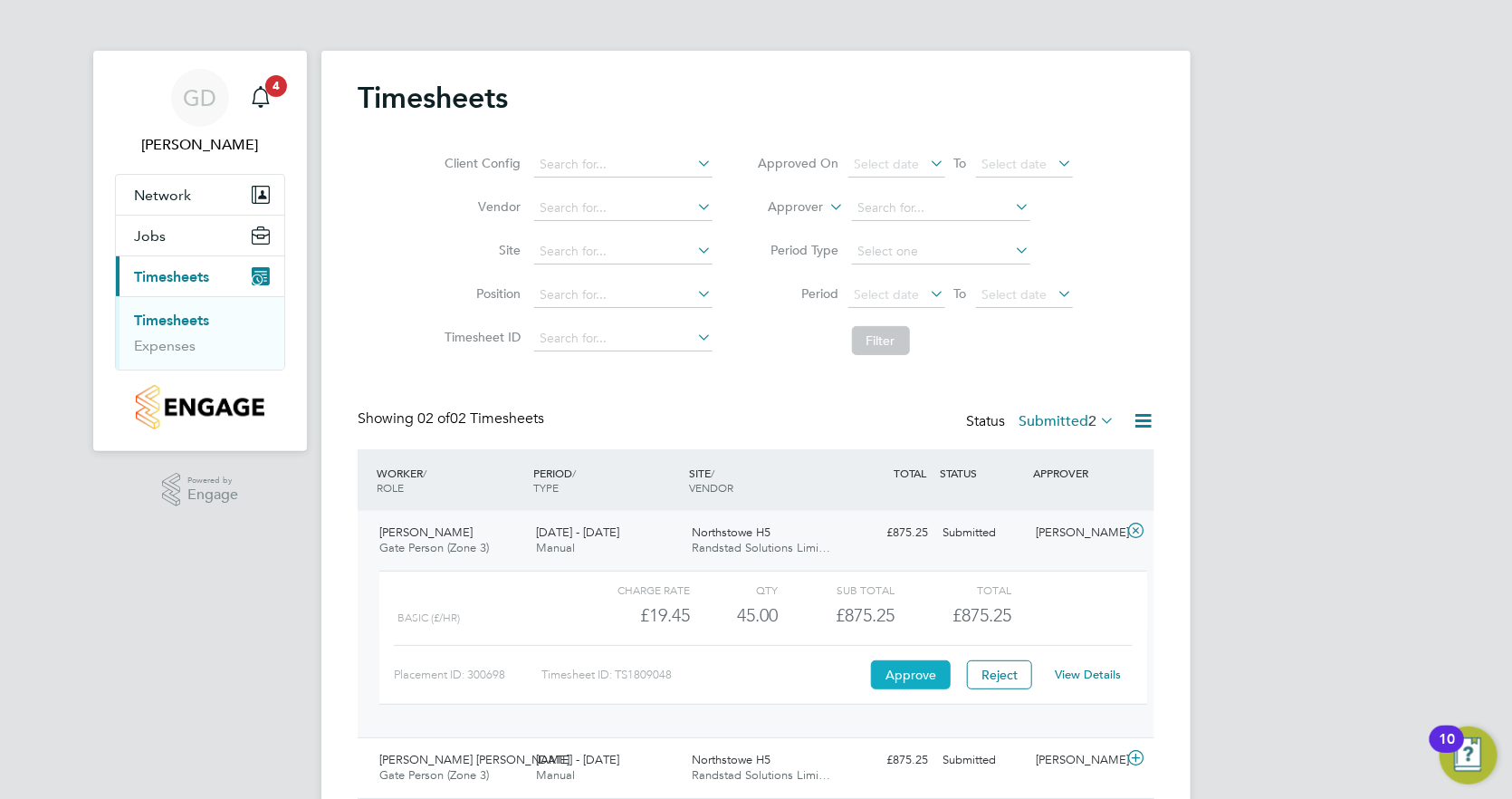
click at [904, 660] on button "Approve" at bounding box center [911, 675] width 80 height 29
click at [898, 664] on button "Approve" at bounding box center [911, 675] width 80 height 29
click at [880, 662] on button "Approve" at bounding box center [911, 675] width 80 height 29
click at [901, 675] on button "Approve" at bounding box center [911, 675] width 80 height 29
click at [899, 680] on button "Approve" at bounding box center [911, 675] width 80 height 29
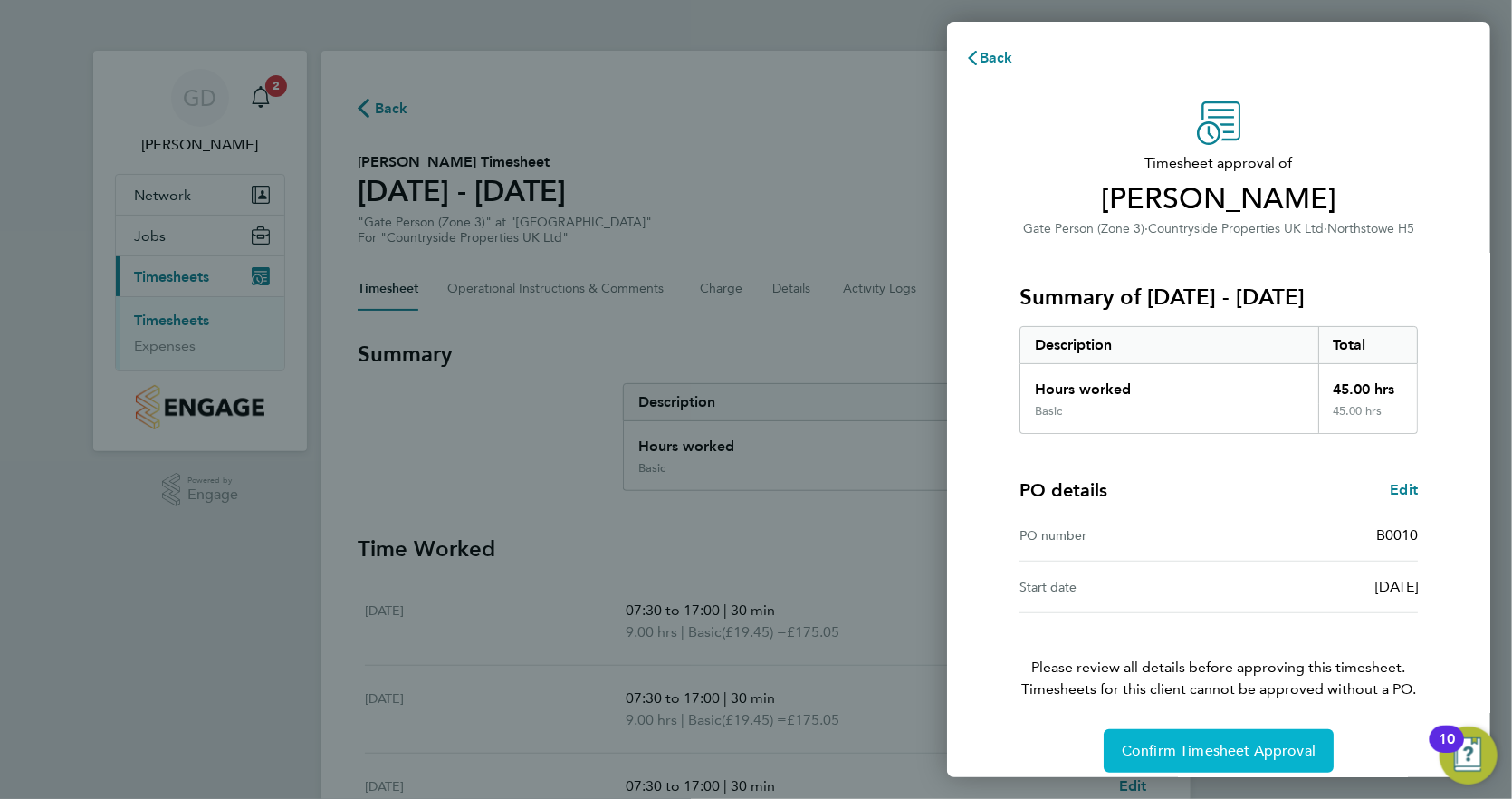
drag, startPoint x: 1182, startPoint y: 747, endPoint x: 1179, endPoint y: 735, distance: 12.4
click at [1182, 746] on span "Confirm Timesheet Approval" at bounding box center [1218, 751] width 194 height 18
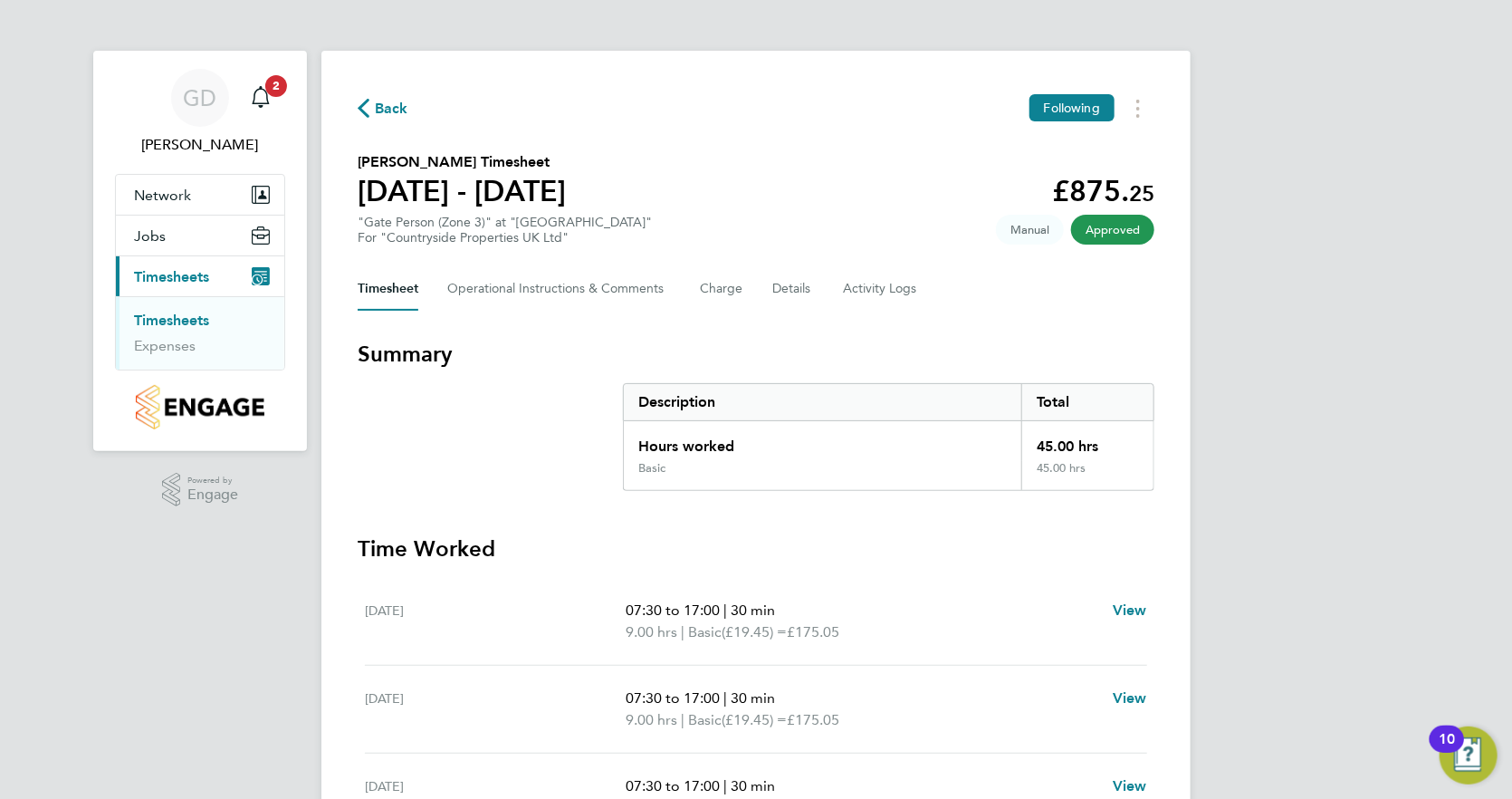
click at [198, 323] on link "Timesheets" at bounding box center [171, 320] width 75 height 17
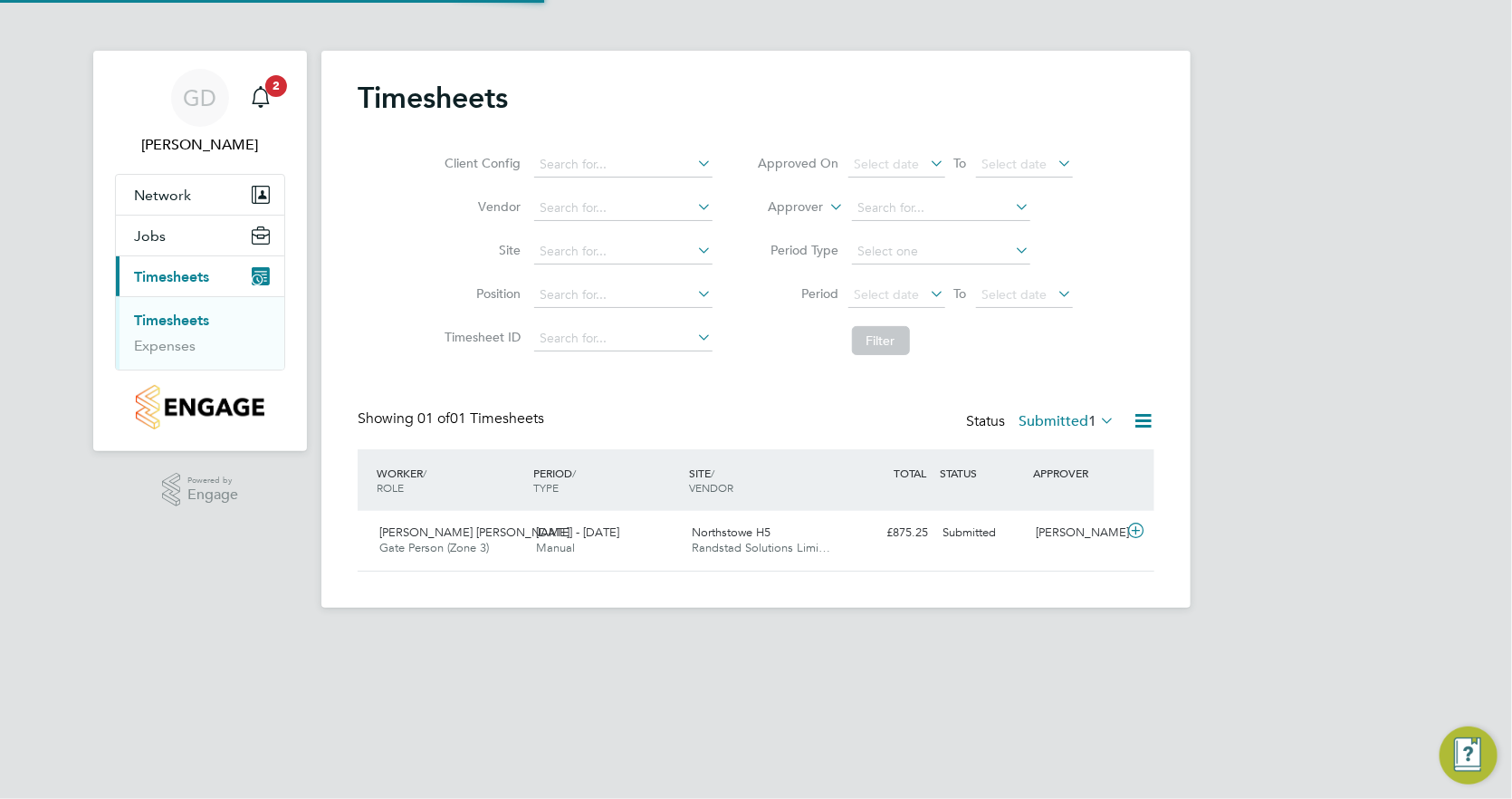
scroll to position [46, 157]
click at [733, 539] on div "Northstowe H5 Randstad Solutions Limi…" at bounding box center [763, 541] width 157 height 46
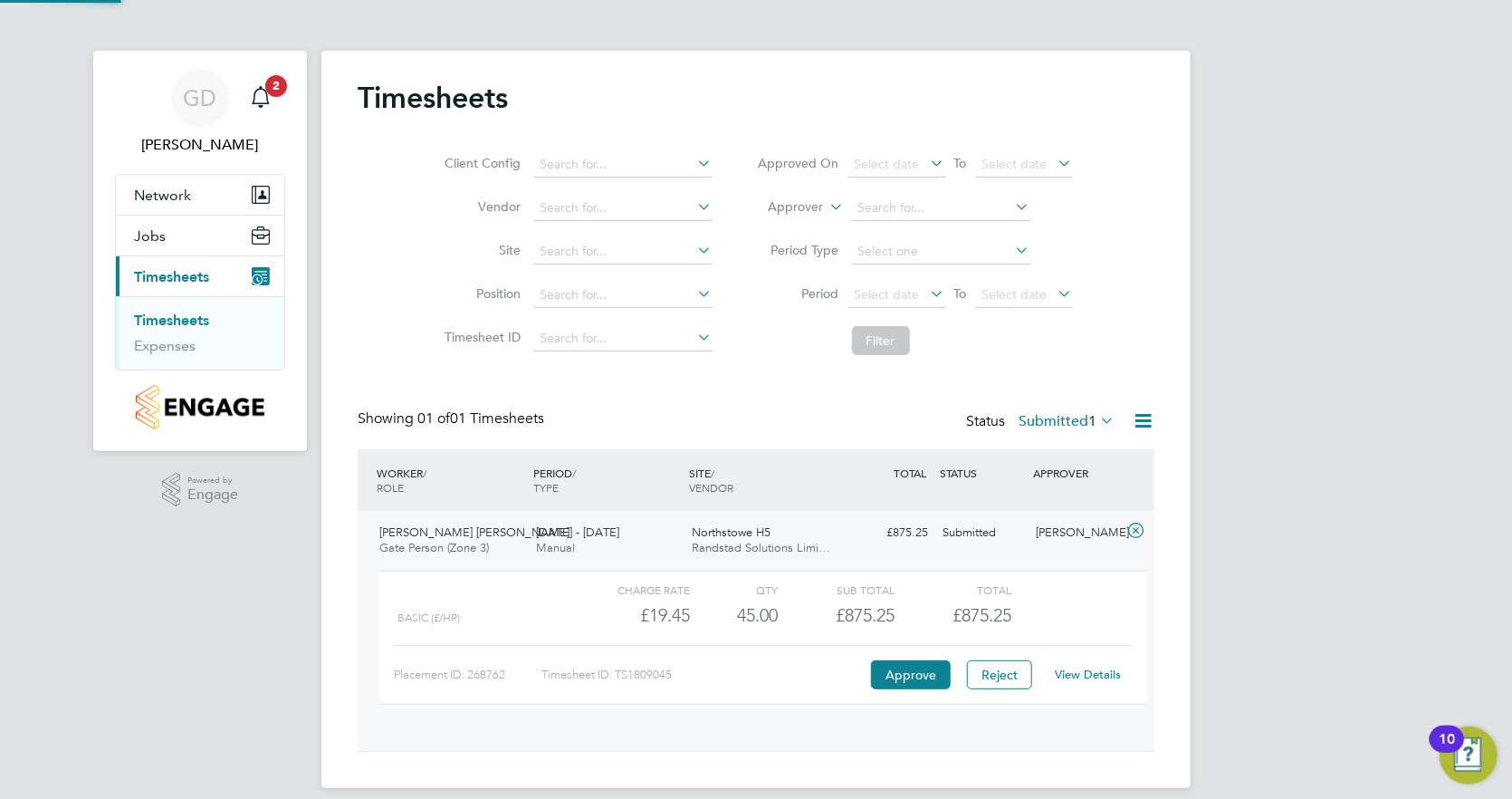
scroll to position [29, 175]
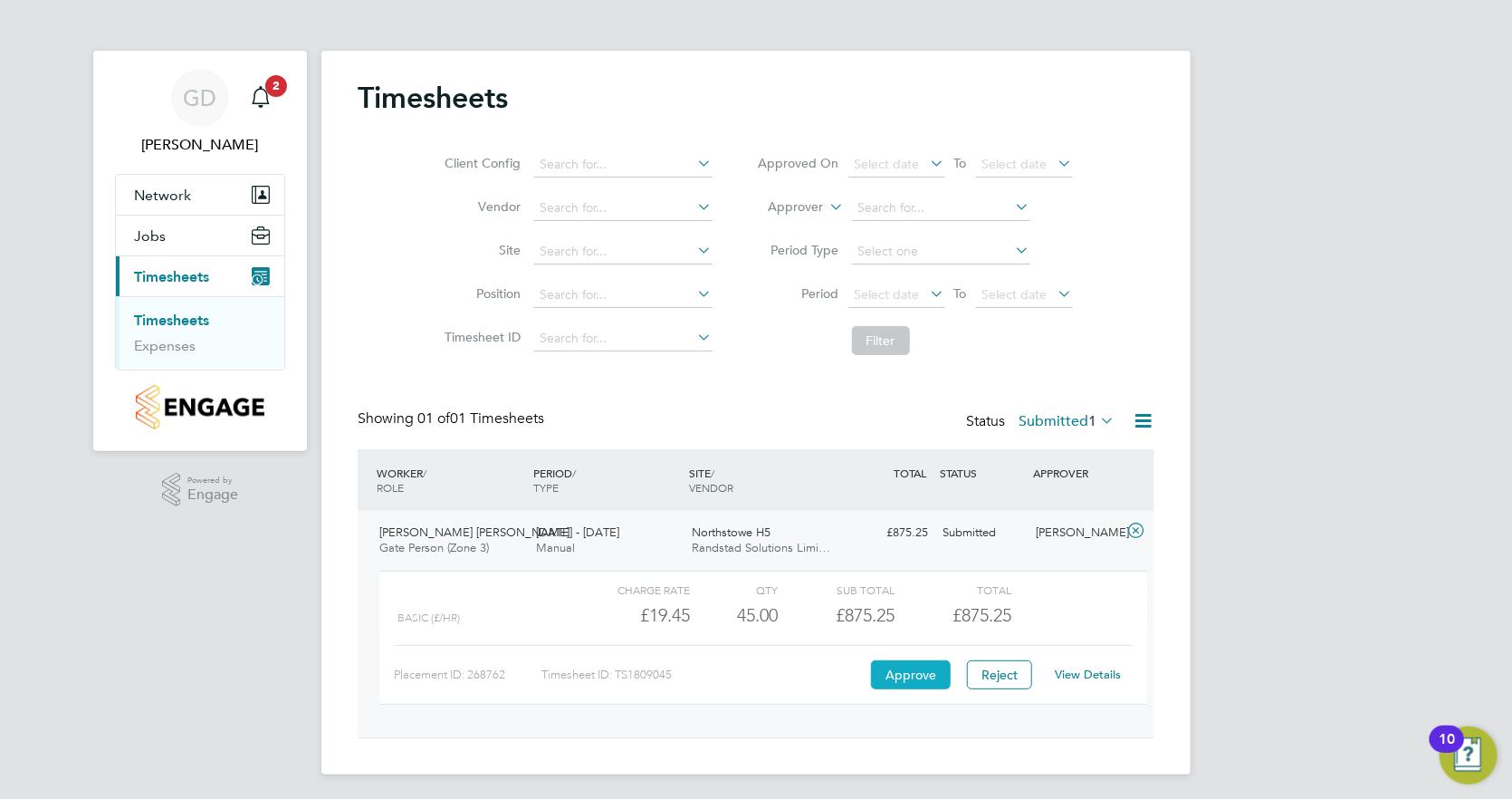
click at [905, 675] on button "Approve" at bounding box center [911, 675] width 80 height 29
click at [904, 663] on button "Approve" at bounding box center [911, 675] width 80 height 29
click at [901, 665] on button "Approve" at bounding box center [911, 675] width 80 height 29
click at [899, 664] on button "Approve" at bounding box center [911, 675] width 80 height 29
click at [893, 676] on button "Approve" at bounding box center [911, 675] width 80 height 29
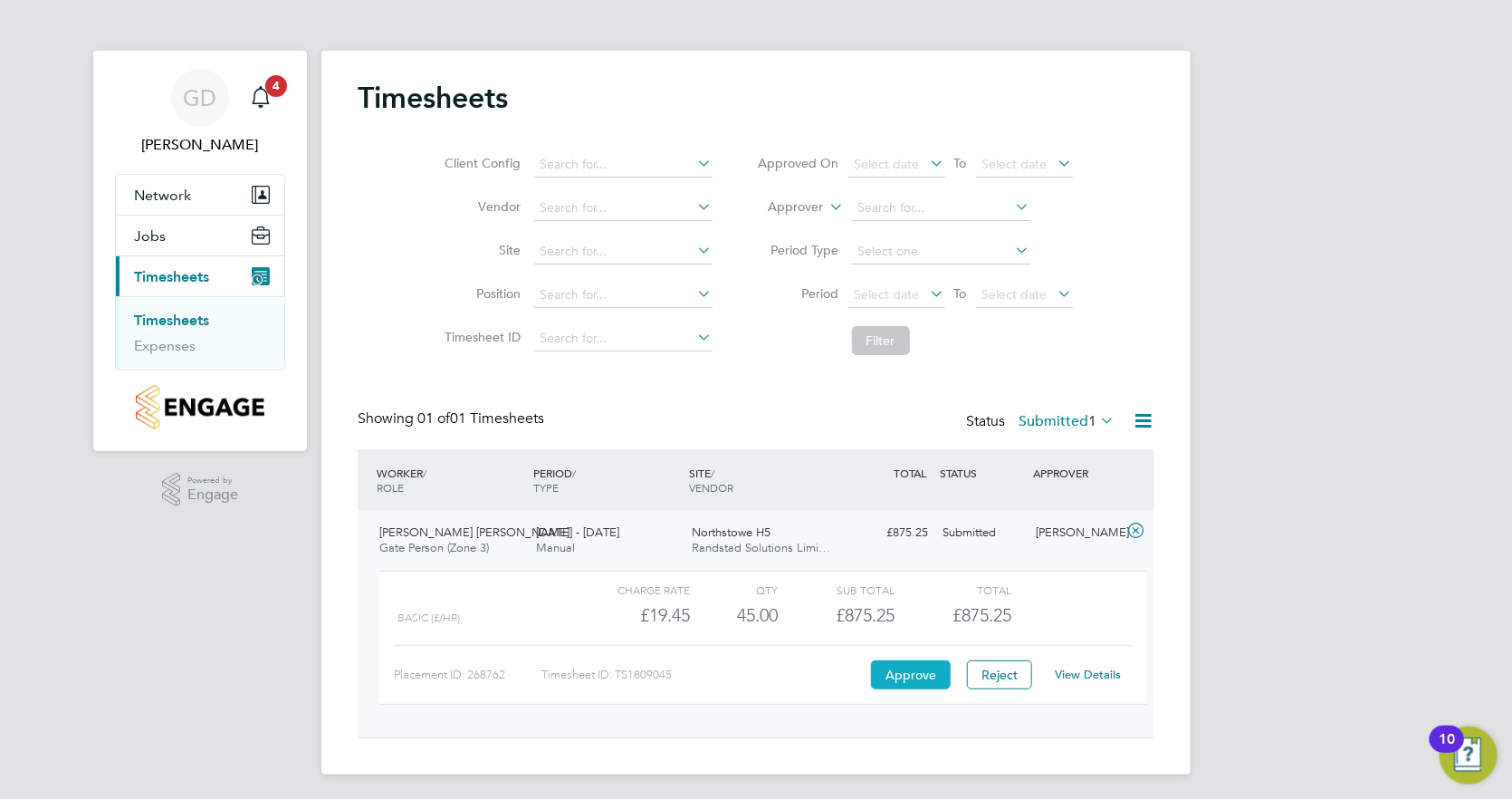
click at [906, 673] on button "Approve" at bounding box center [911, 675] width 80 height 29
click at [898, 665] on button "Approve" at bounding box center [911, 675] width 80 height 29
click at [902, 673] on button "Approve" at bounding box center [911, 675] width 80 height 29
click at [901, 669] on button "Approve" at bounding box center [911, 675] width 80 height 29
click at [881, 663] on button "Approve" at bounding box center [911, 675] width 80 height 29
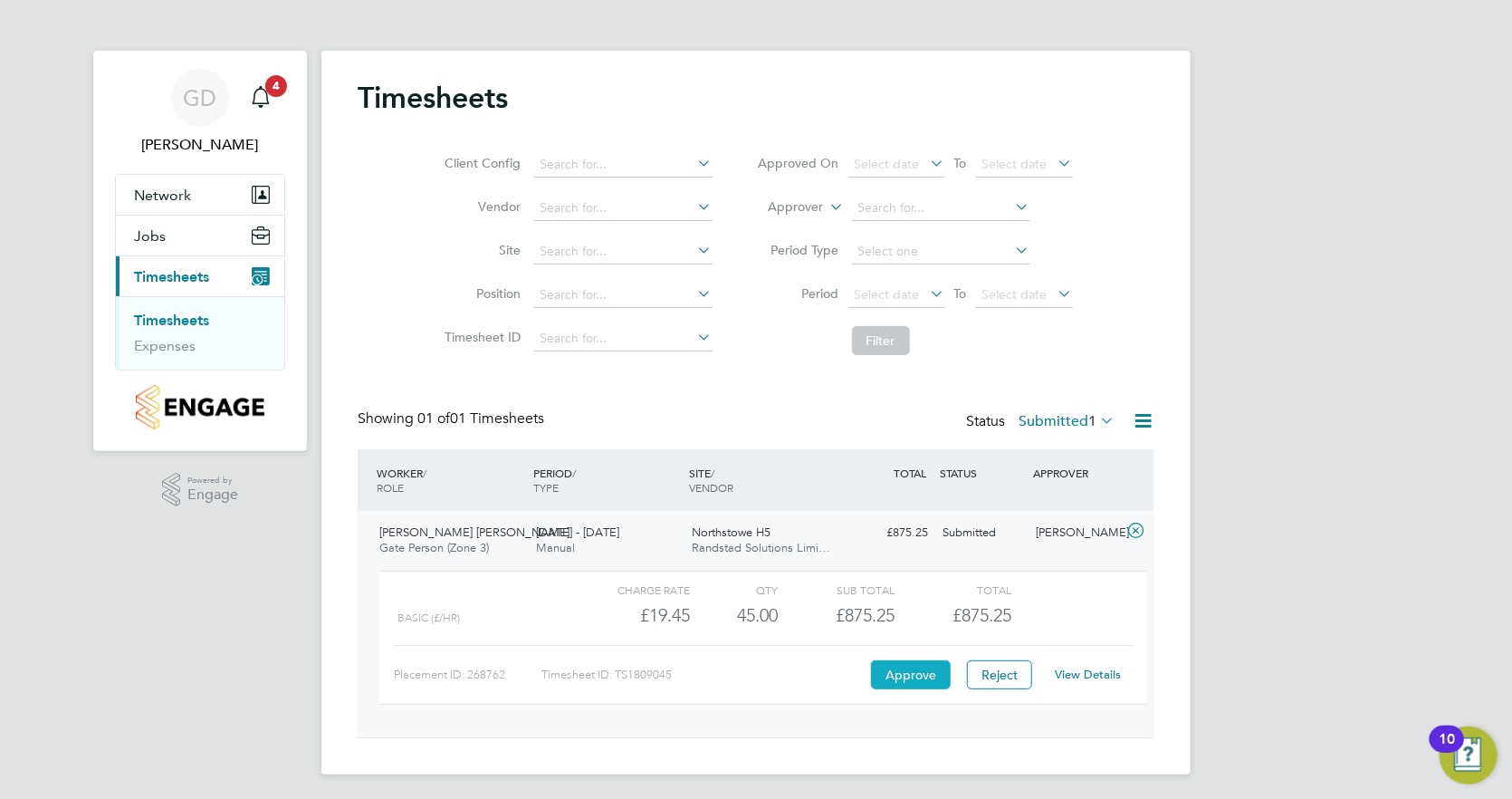
click at [892, 669] on button "Approve" at bounding box center [911, 675] width 80 height 29
click at [911, 667] on button "Approve" at bounding box center [911, 675] width 80 height 29
click at [893, 675] on button "Approve" at bounding box center [911, 675] width 80 height 29
click at [917, 669] on button "Approve" at bounding box center [911, 675] width 80 height 29
click at [900, 675] on button "Approve" at bounding box center [911, 675] width 80 height 29
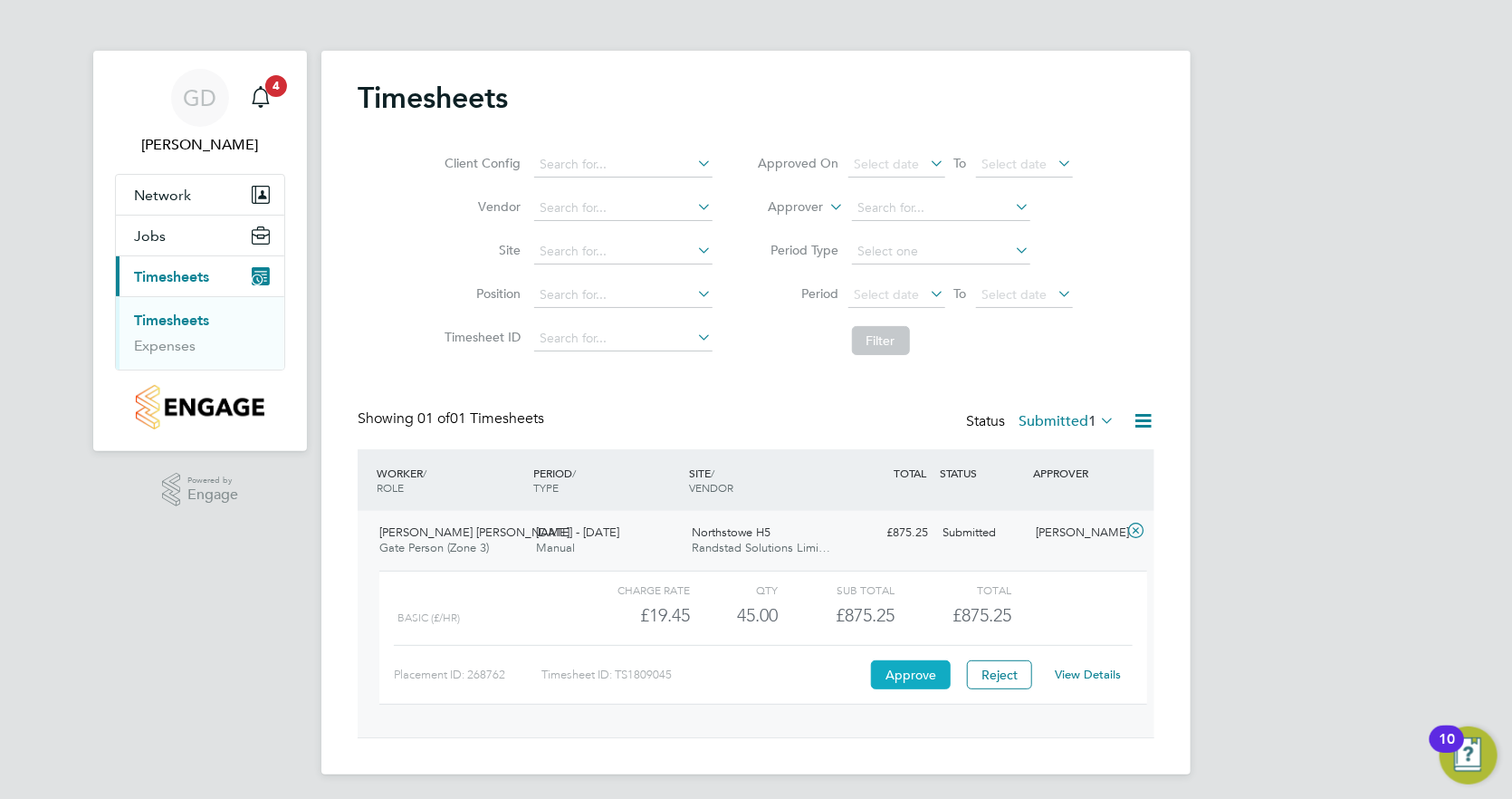
click at [875, 669] on button "Approve" at bounding box center [911, 675] width 80 height 29
click at [907, 674] on button "Approve" at bounding box center [911, 675] width 80 height 29
click at [913, 675] on button "Approve" at bounding box center [911, 675] width 80 height 29
click at [911, 670] on button "Approve" at bounding box center [911, 675] width 80 height 29
click at [901, 668] on button "Approve" at bounding box center [911, 675] width 80 height 29
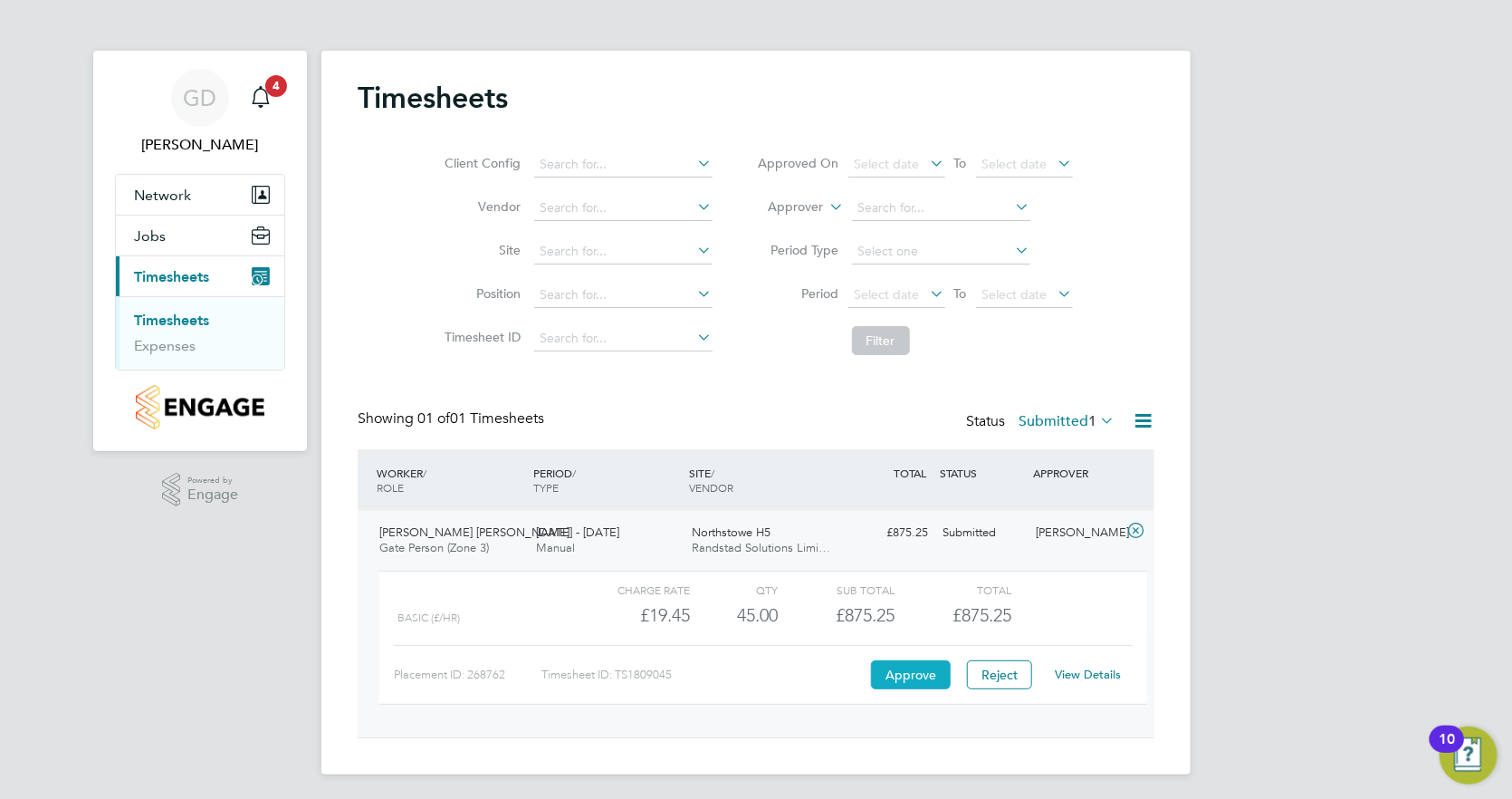
click at [895, 670] on button "Approve" at bounding box center [911, 675] width 80 height 29
click at [883, 668] on button "Approve" at bounding box center [911, 675] width 80 height 29
click at [884, 675] on button "Approve" at bounding box center [911, 675] width 80 height 29
click at [882, 674] on button "Approve" at bounding box center [911, 675] width 80 height 29
click at [900, 673] on button "Approve" at bounding box center [911, 675] width 80 height 29
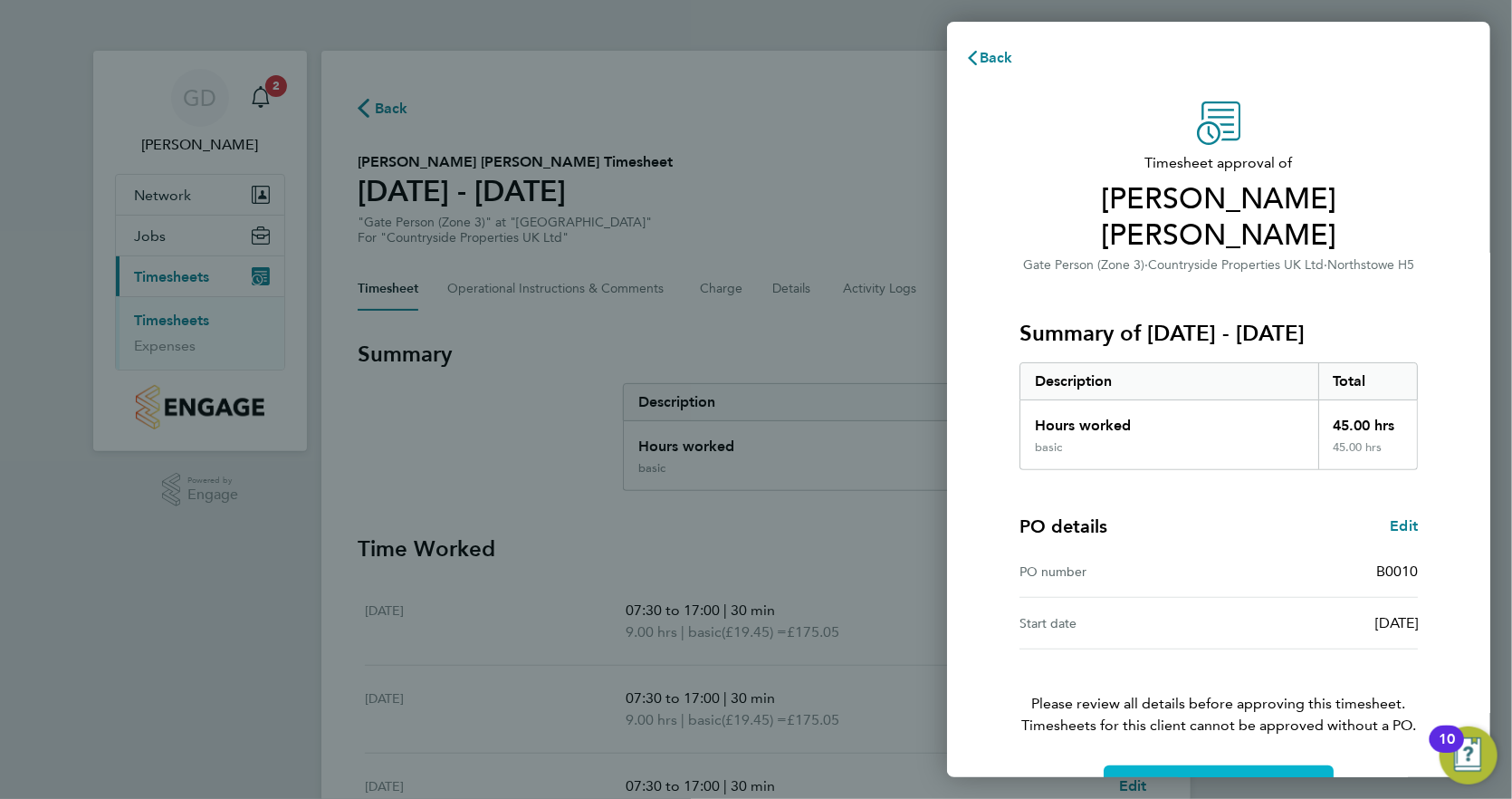
click at [1181, 778] on span "Confirm Timesheet Approval" at bounding box center [1218, 787] width 194 height 18
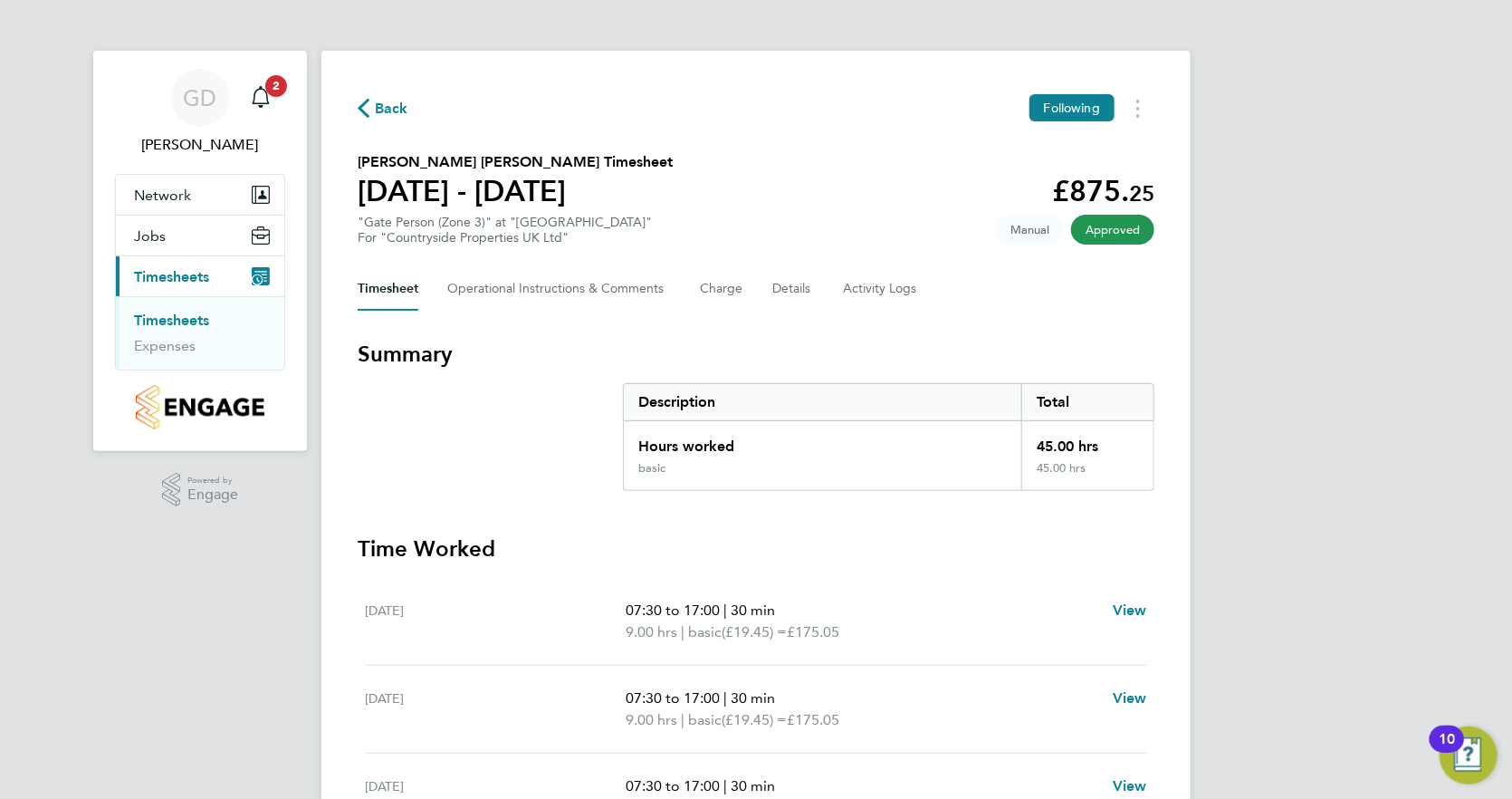
click at [142, 326] on link "Timesheets" at bounding box center [171, 320] width 75 height 17
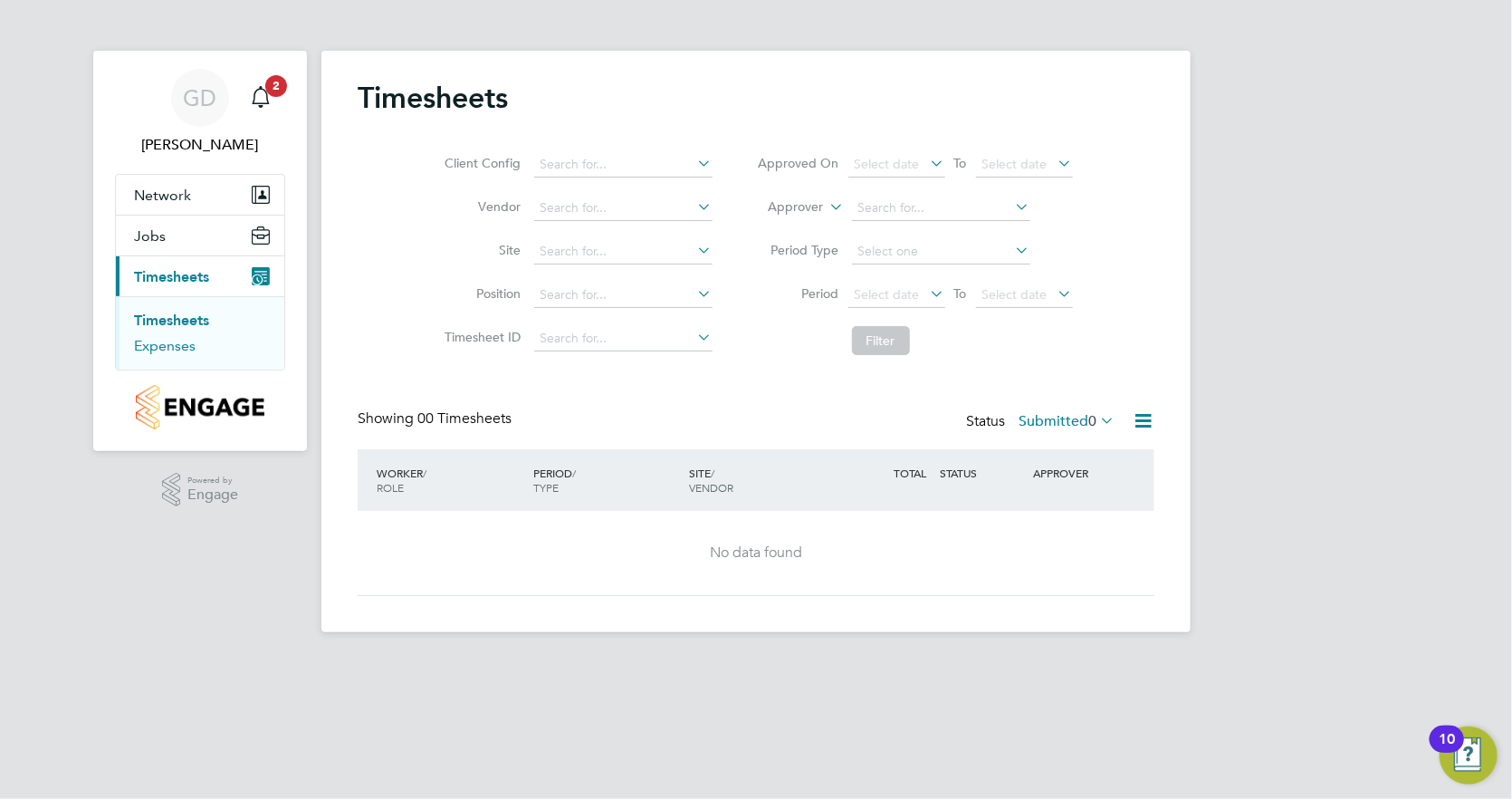
click at [178, 339] on link "Expenses" at bounding box center [164, 345] width 62 height 17
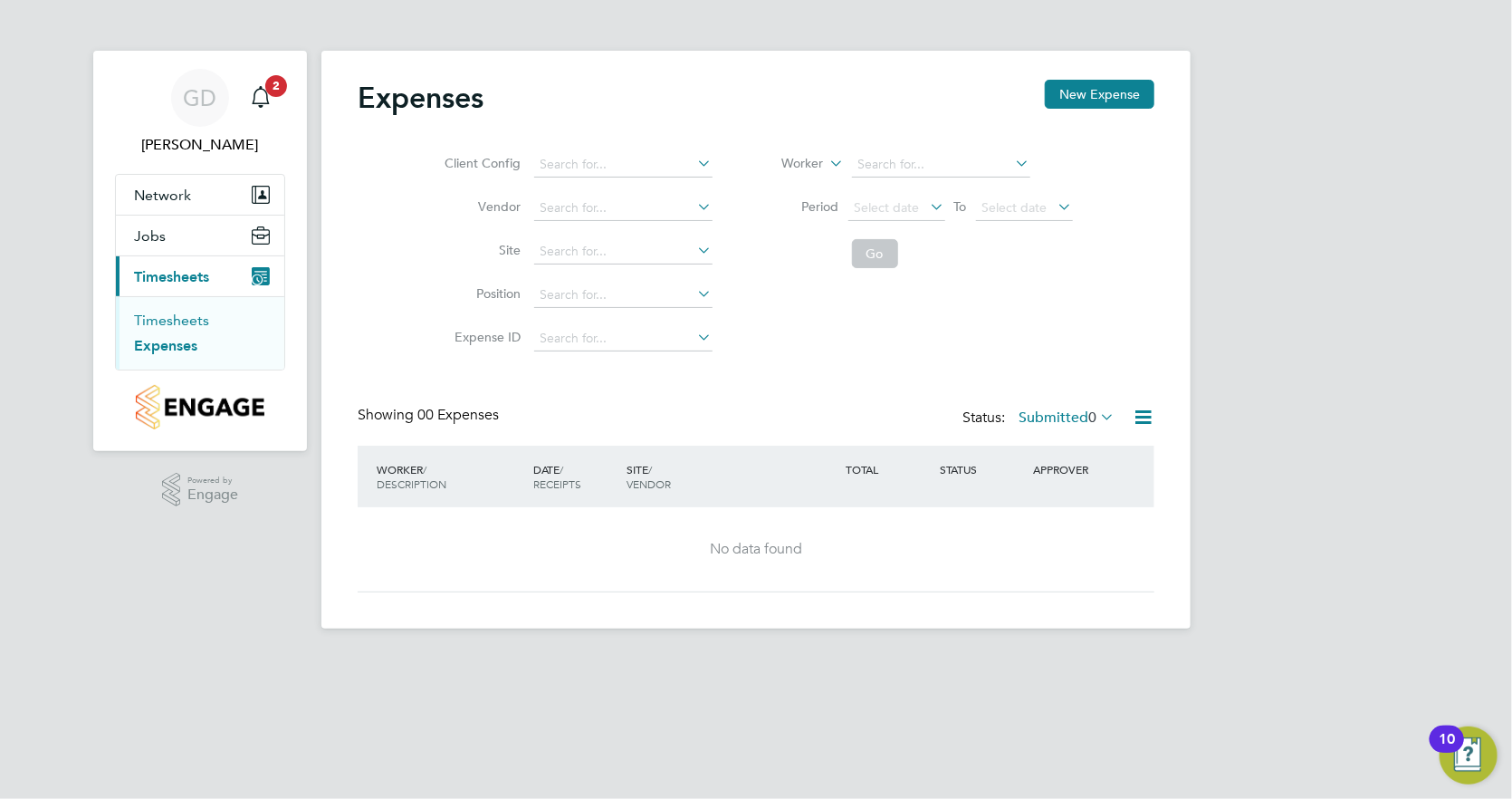
click at [157, 311] on link "Timesheets" at bounding box center [171, 320] width 75 height 17
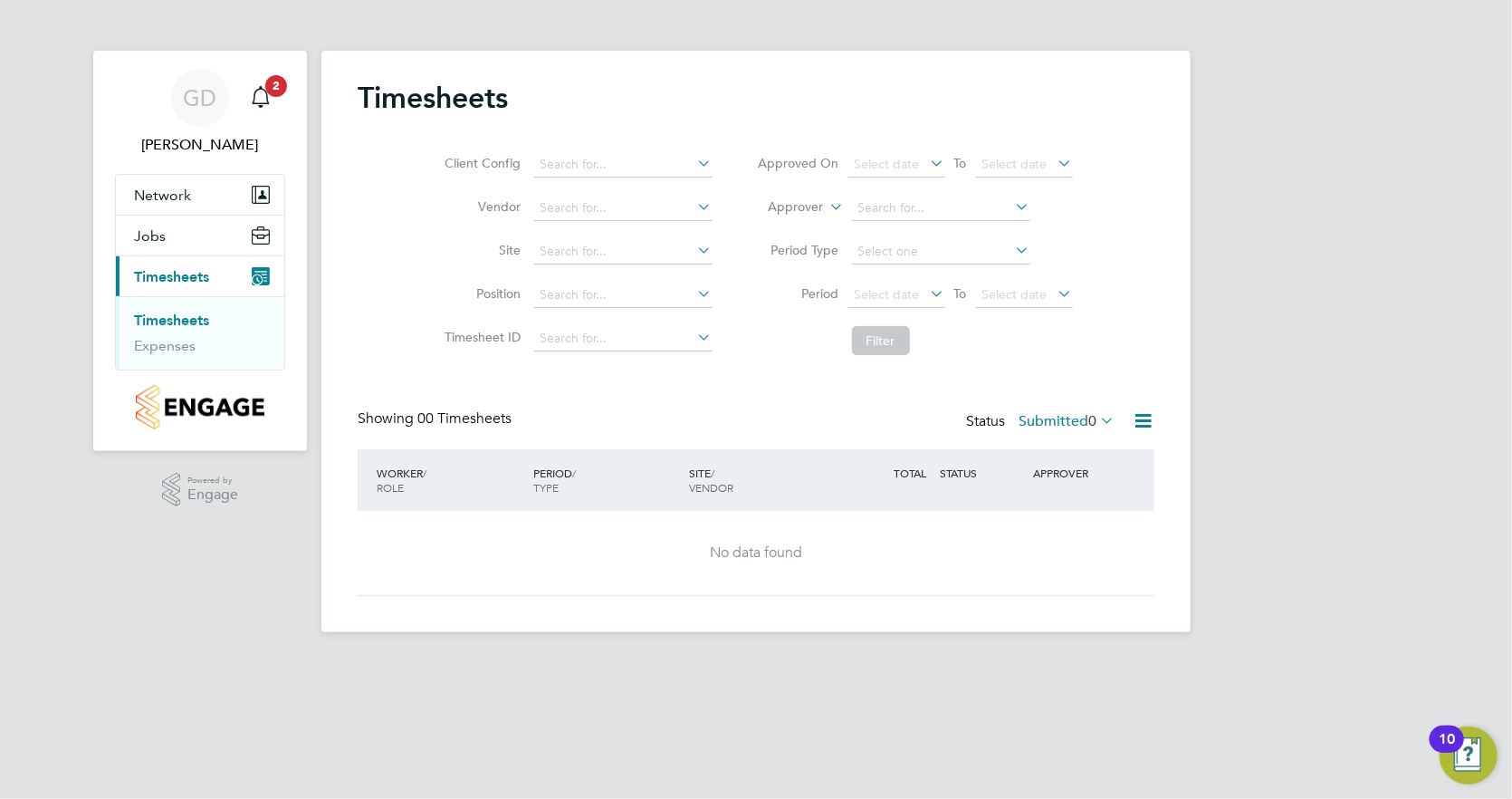
click at [154, 313] on link "Timesheets" at bounding box center [171, 320] width 75 height 17
click at [180, 198] on span "Network" at bounding box center [162, 195] width 57 height 17
click at [157, 347] on span "Timesheets" at bounding box center [171, 350] width 75 height 17
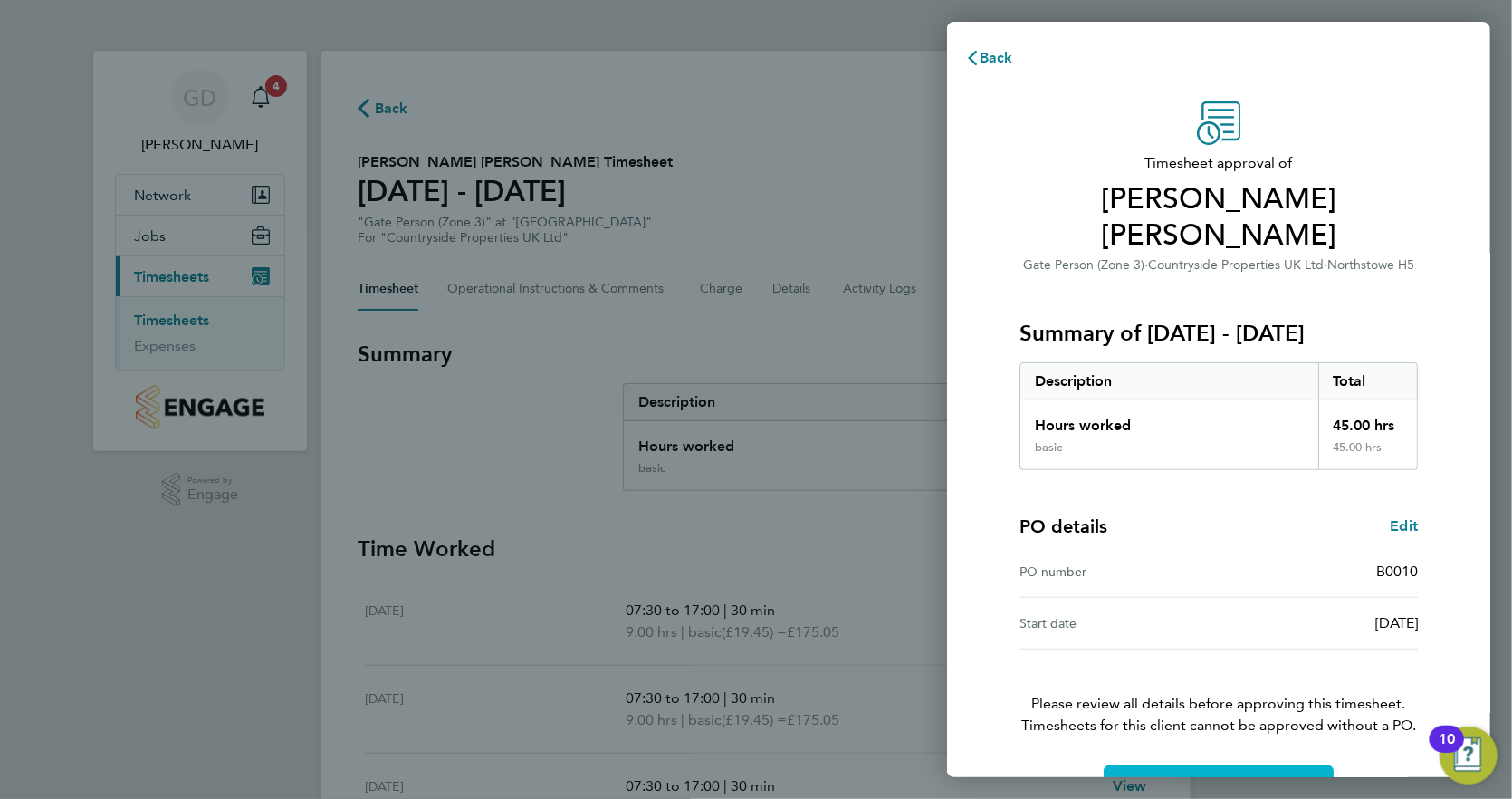
click at [1164, 778] on span "Confirm Timesheet Approval" at bounding box center [1218, 787] width 194 height 18
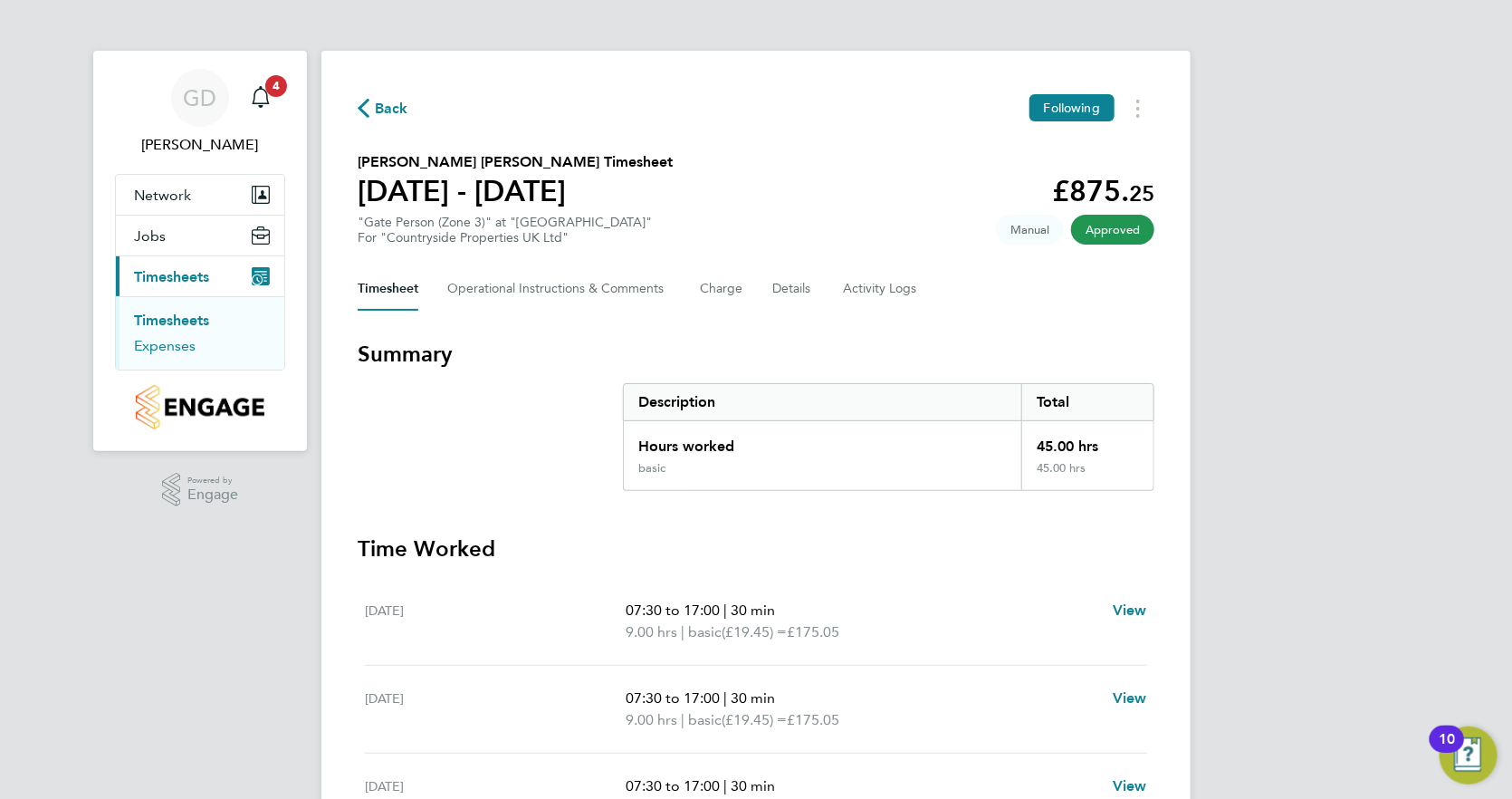
click at [189, 337] on link "Expenses" at bounding box center [164, 345] width 62 height 17
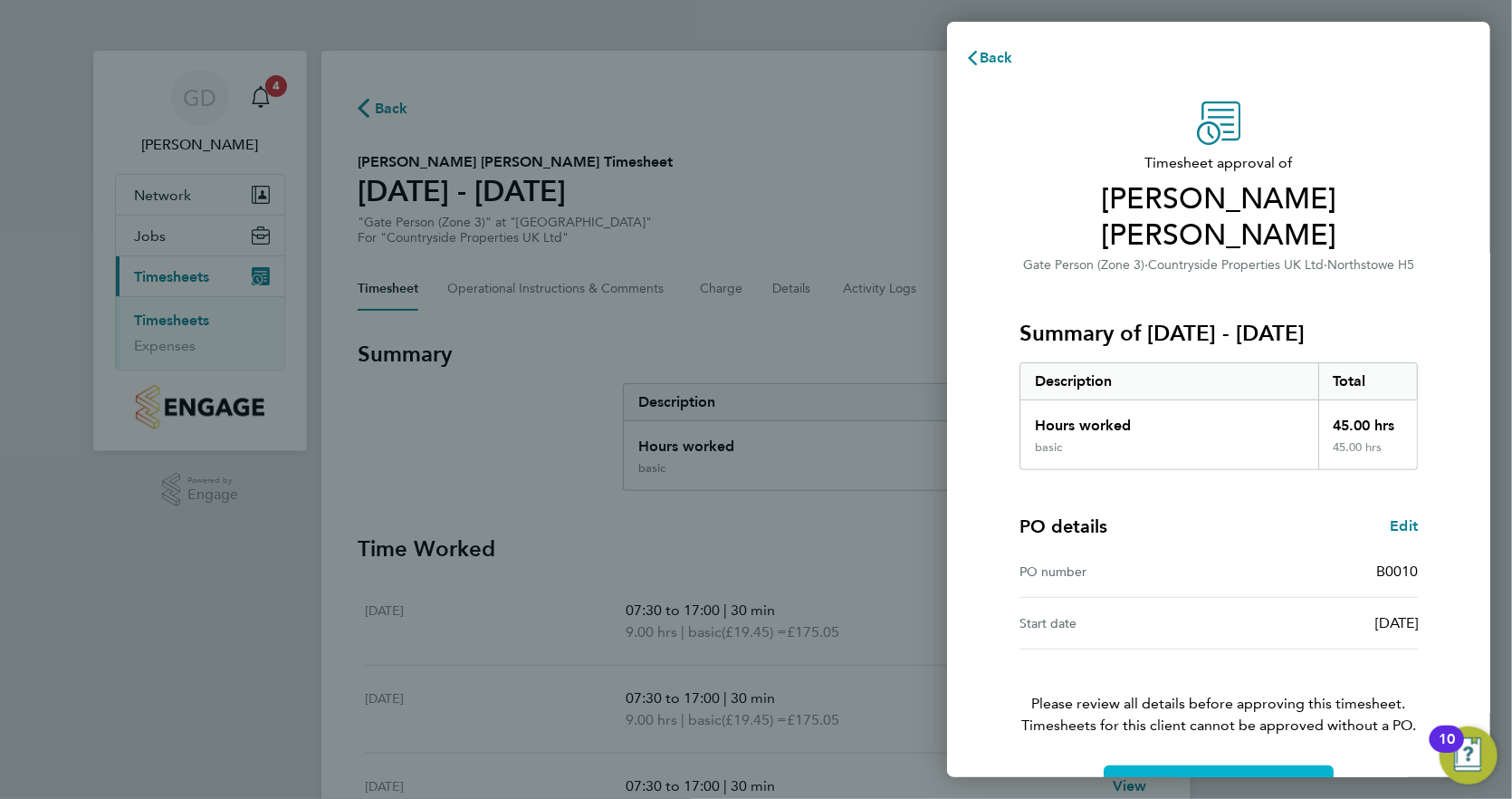
click at [1139, 778] on span "Confirm Timesheet Approval" at bounding box center [1218, 787] width 194 height 18
click at [1164, 778] on span "Confirm Timesheet Approval" at bounding box center [1218, 787] width 194 height 18
click at [1186, 778] on span "Confirm Timesheet Approval" at bounding box center [1218, 787] width 194 height 18
click at [1243, 778] on span "Confirm Timesheet Approval" at bounding box center [1218, 787] width 194 height 18
click at [1196, 778] on span "Confirm Timesheet Approval" at bounding box center [1218, 787] width 194 height 18
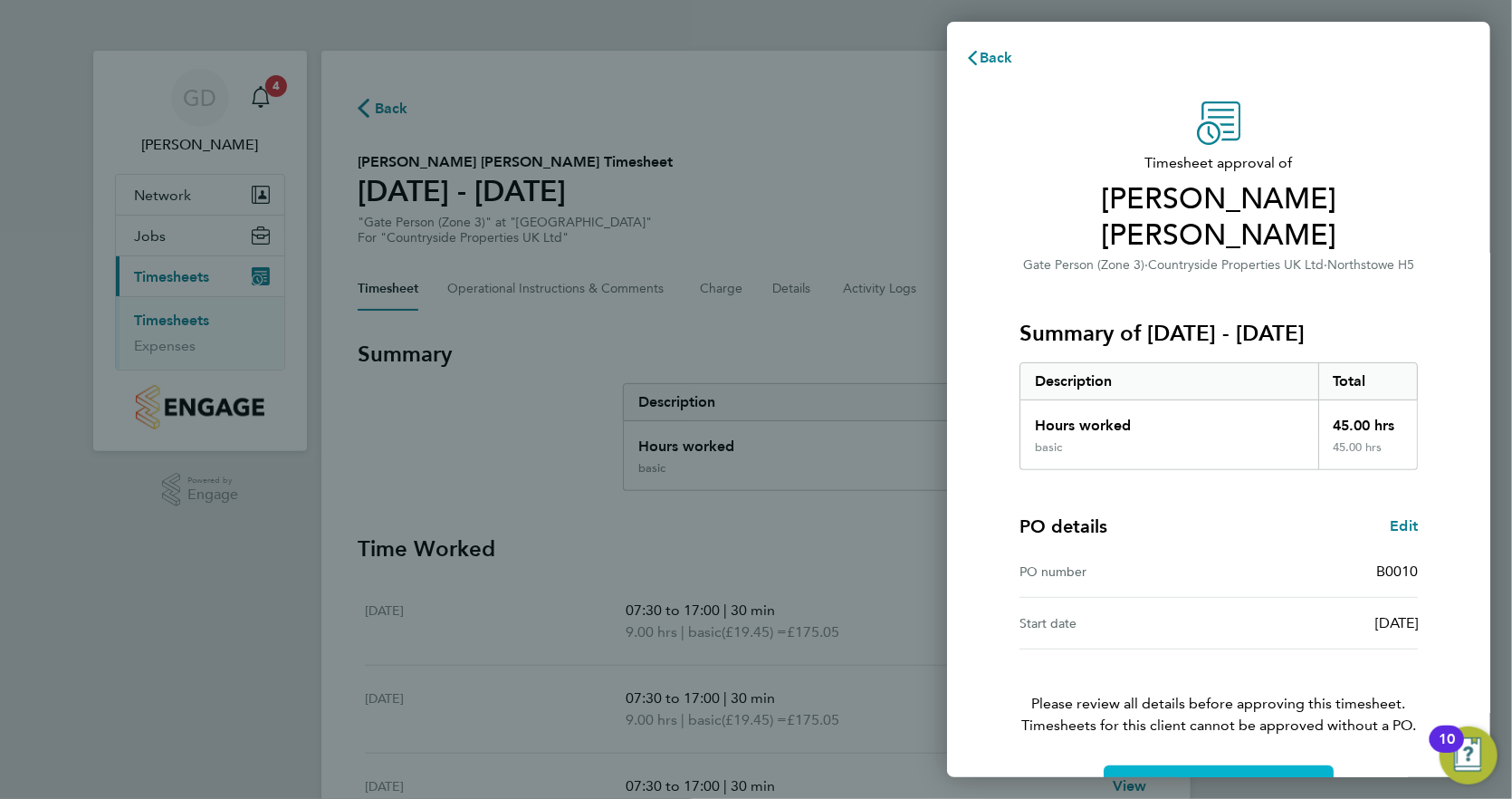
click at [1201, 765] on button "Confirm Timesheet Approval" at bounding box center [1218, 787] width 230 height 44
click at [1160, 778] on span "Confirm Timesheet Approval" at bounding box center [1218, 787] width 194 height 18
click at [1158, 778] on span "Confirm Timesheet Approval" at bounding box center [1218, 787] width 194 height 18
click at [1161, 765] on button "Confirm Timesheet Approval" at bounding box center [1218, 787] width 230 height 44
click at [1173, 778] on span "Confirm Timesheet Approval" at bounding box center [1218, 787] width 194 height 18
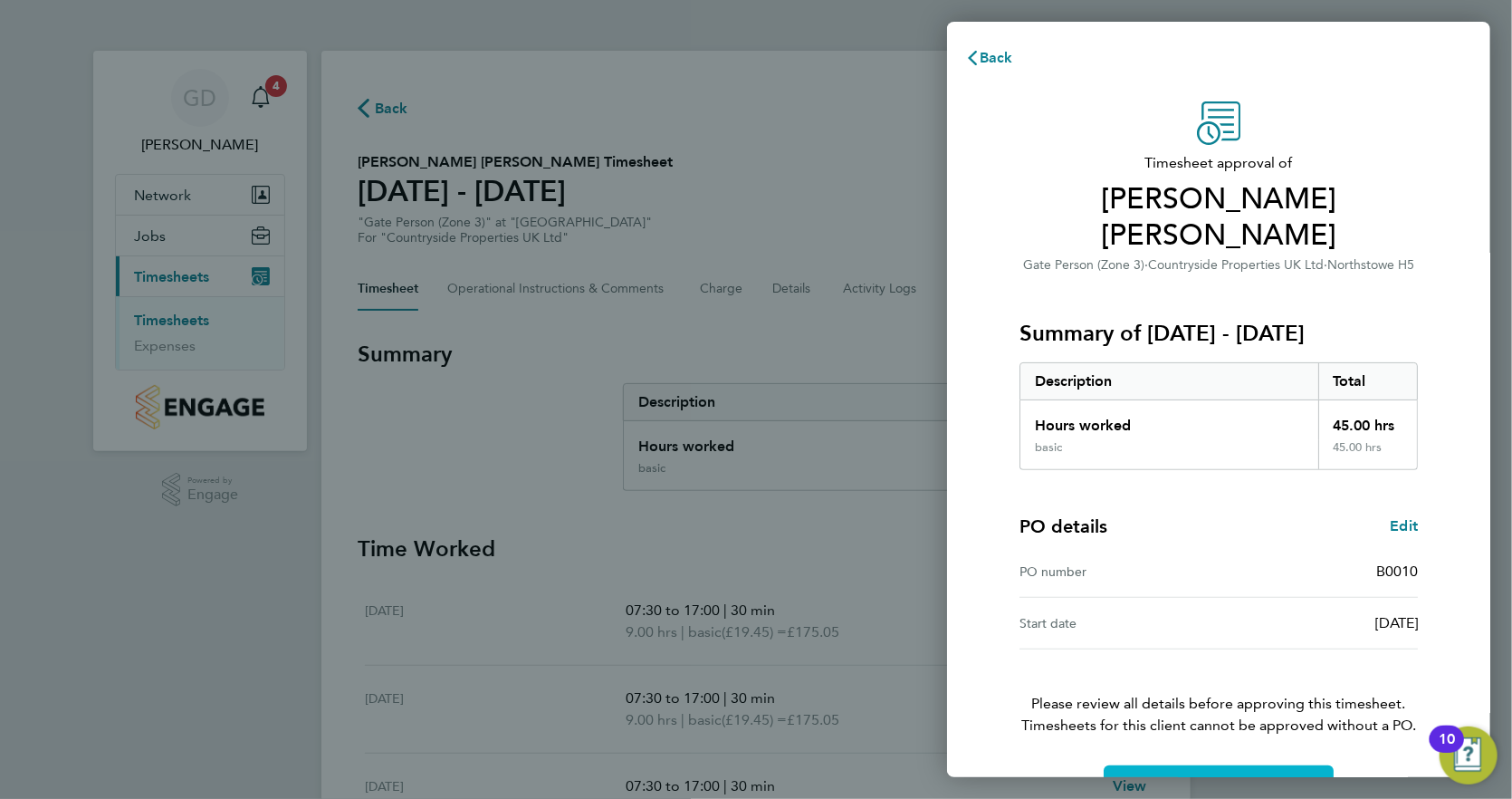
click at [1196, 778] on span "Confirm Timesheet Approval" at bounding box center [1218, 787] width 194 height 18
click at [1201, 778] on span "Confirm Timesheet Approval" at bounding box center [1218, 787] width 194 height 18
click at [1158, 778] on span "Confirm Timesheet Approval" at bounding box center [1218, 787] width 194 height 18
click at [1154, 778] on span "Confirm Timesheet Approval" at bounding box center [1218, 787] width 194 height 18
click at [1151, 765] on button "Confirm Timesheet Approval" at bounding box center [1218, 787] width 230 height 44
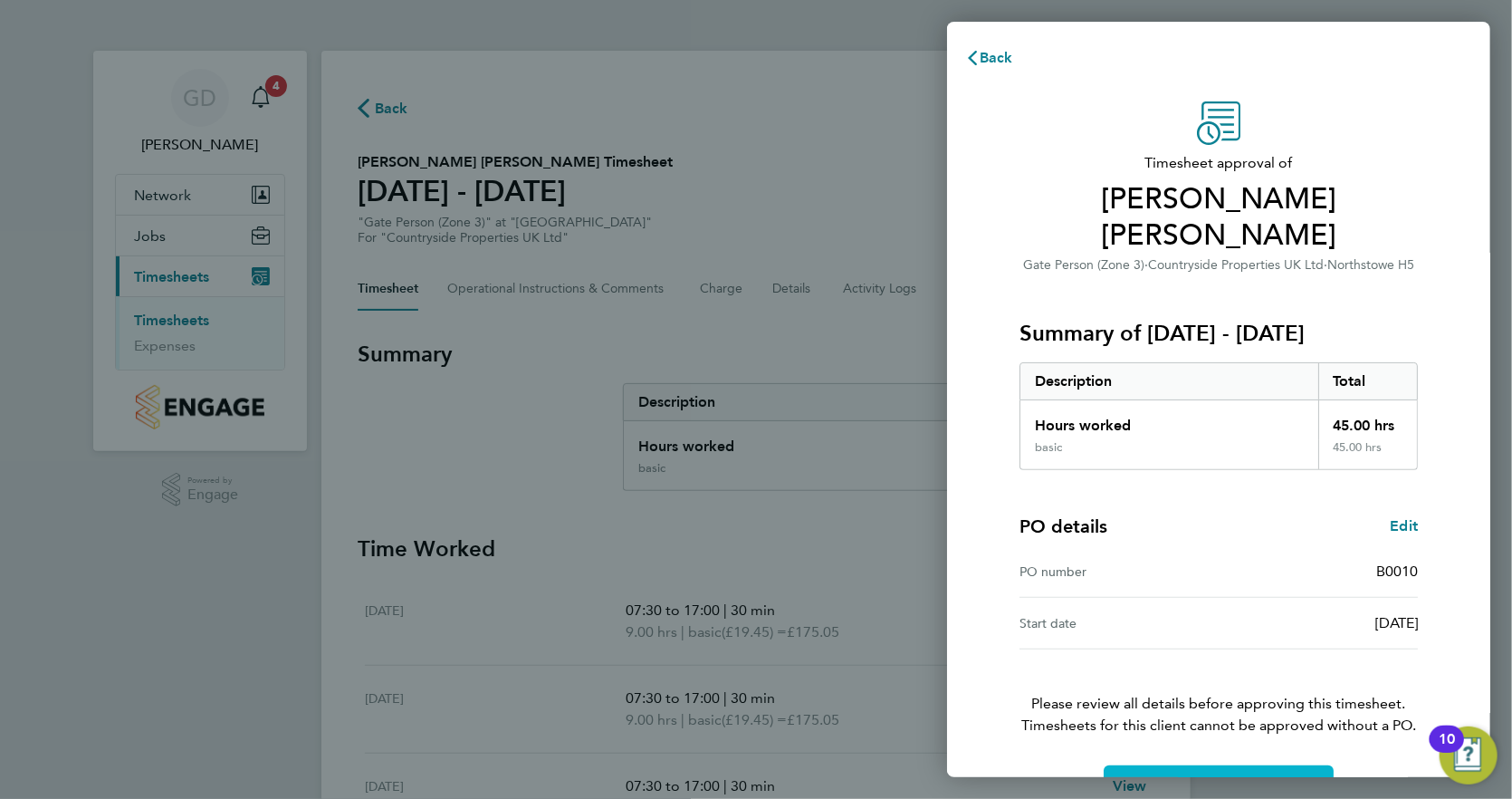
click at [1128, 778] on span "Confirm Timesheet Approval" at bounding box center [1218, 787] width 194 height 18
click at [1182, 778] on span "Confirm Timesheet Approval" at bounding box center [1218, 787] width 194 height 18
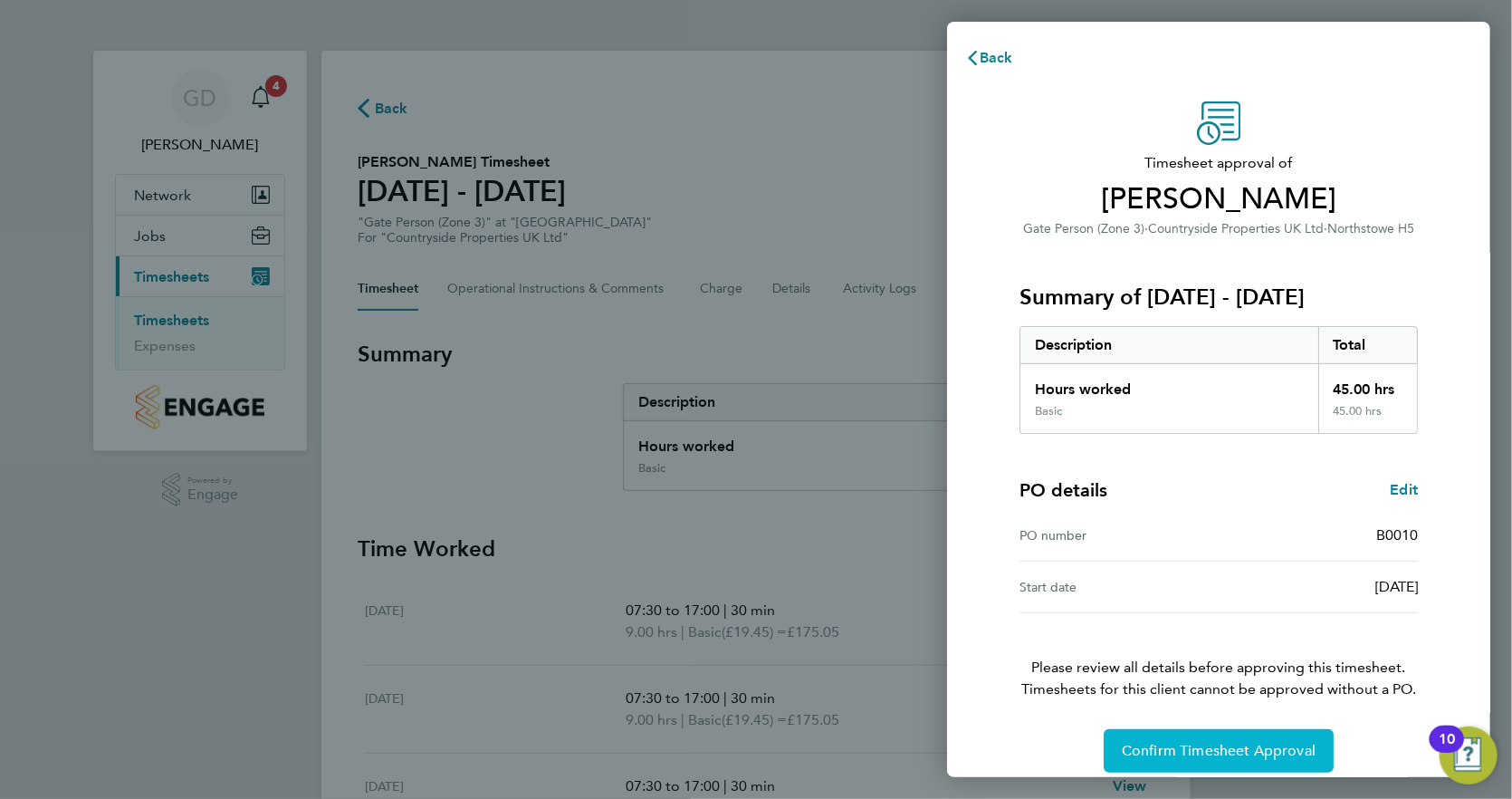
click at [1167, 754] on span "Confirm Timesheet Approval" at bounding box center [1218, 751] width 194 height 18
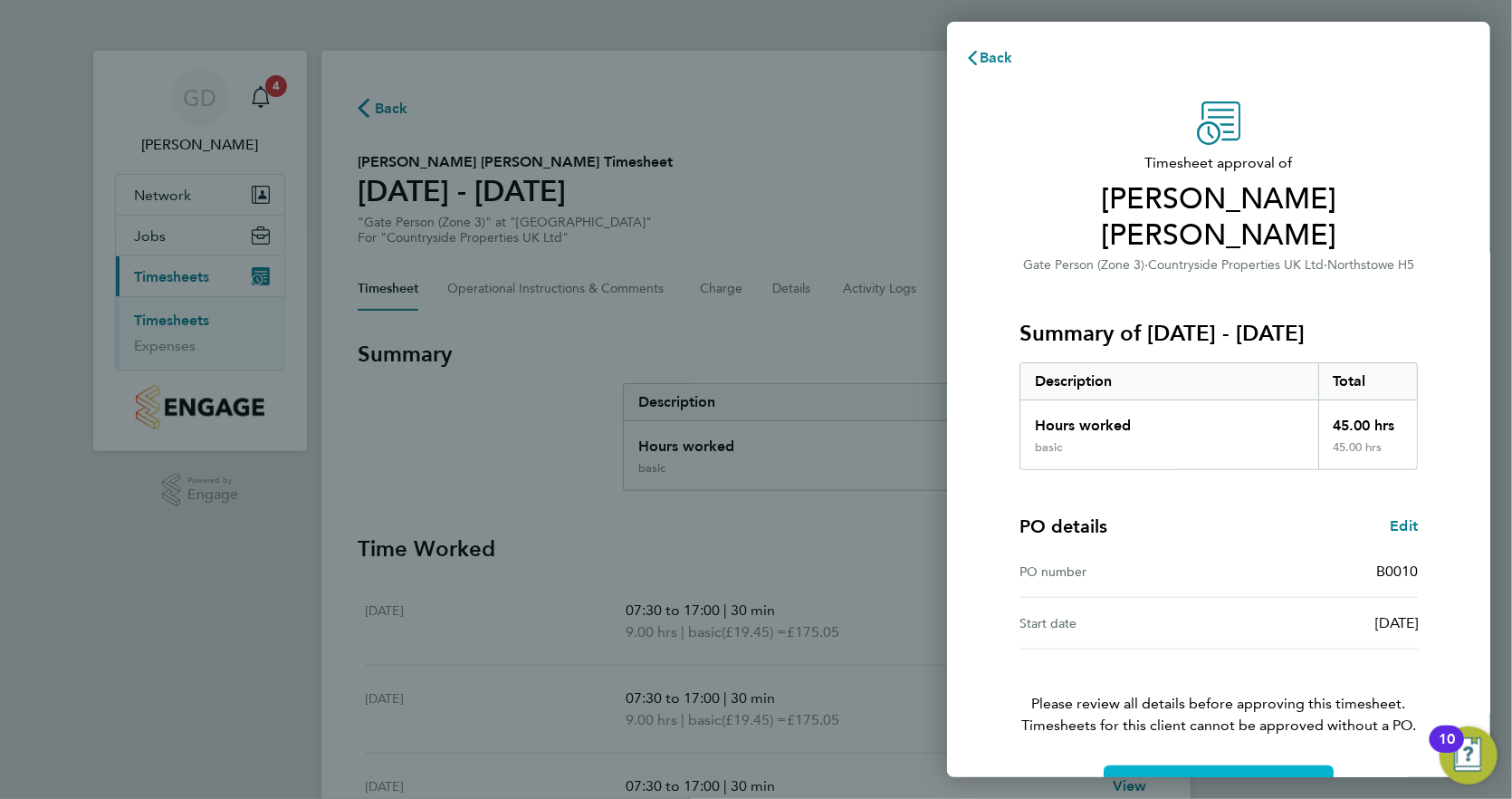
click at [1192, 778] on span "Confirm Timesheet Approval" at bounding box center [1218, 787] width 194 height 18
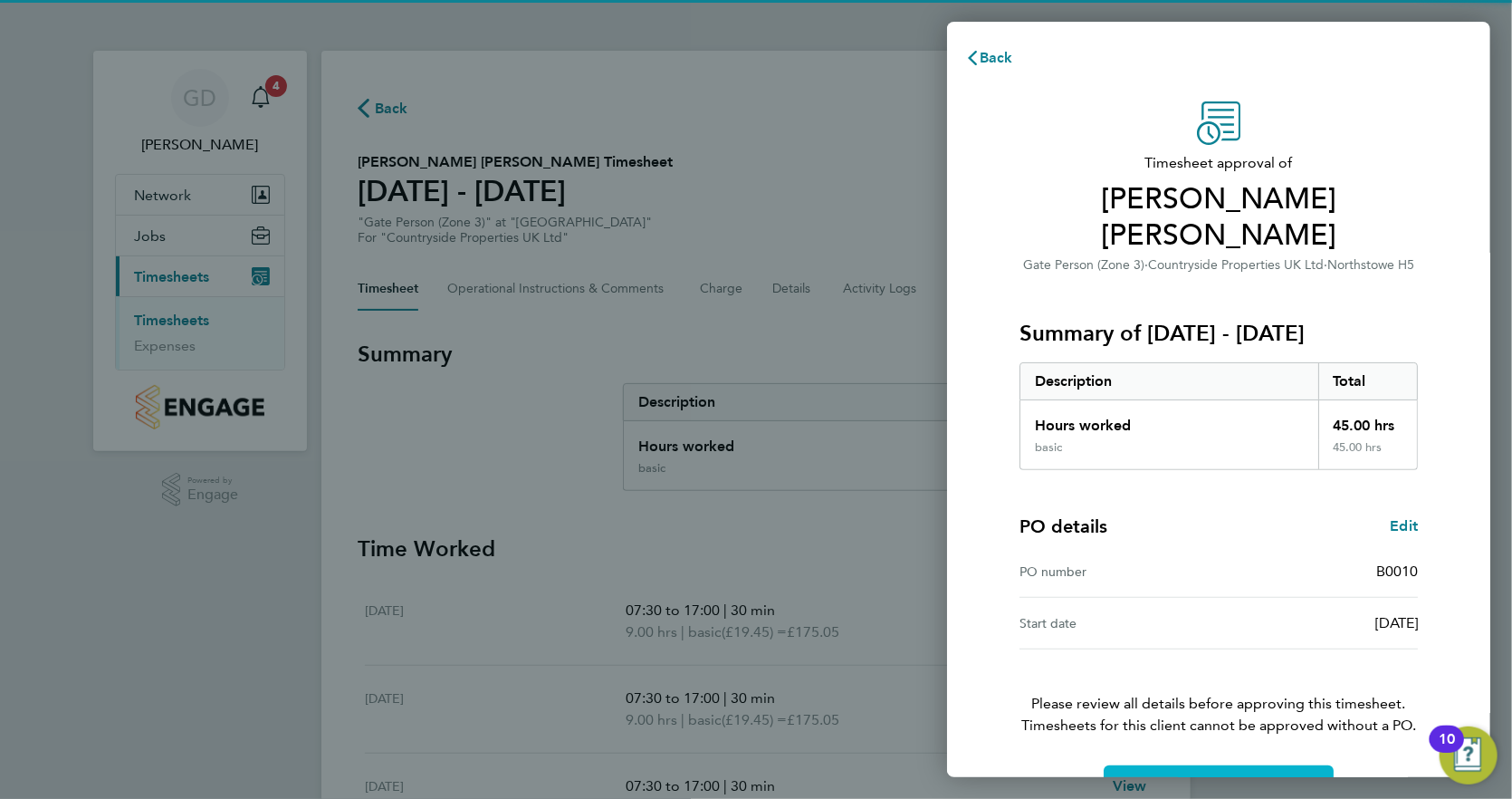
click at [1157, 778] on span "Confirm Timesheet Approval" at bounding box center [1218, 787] width 194 height 18
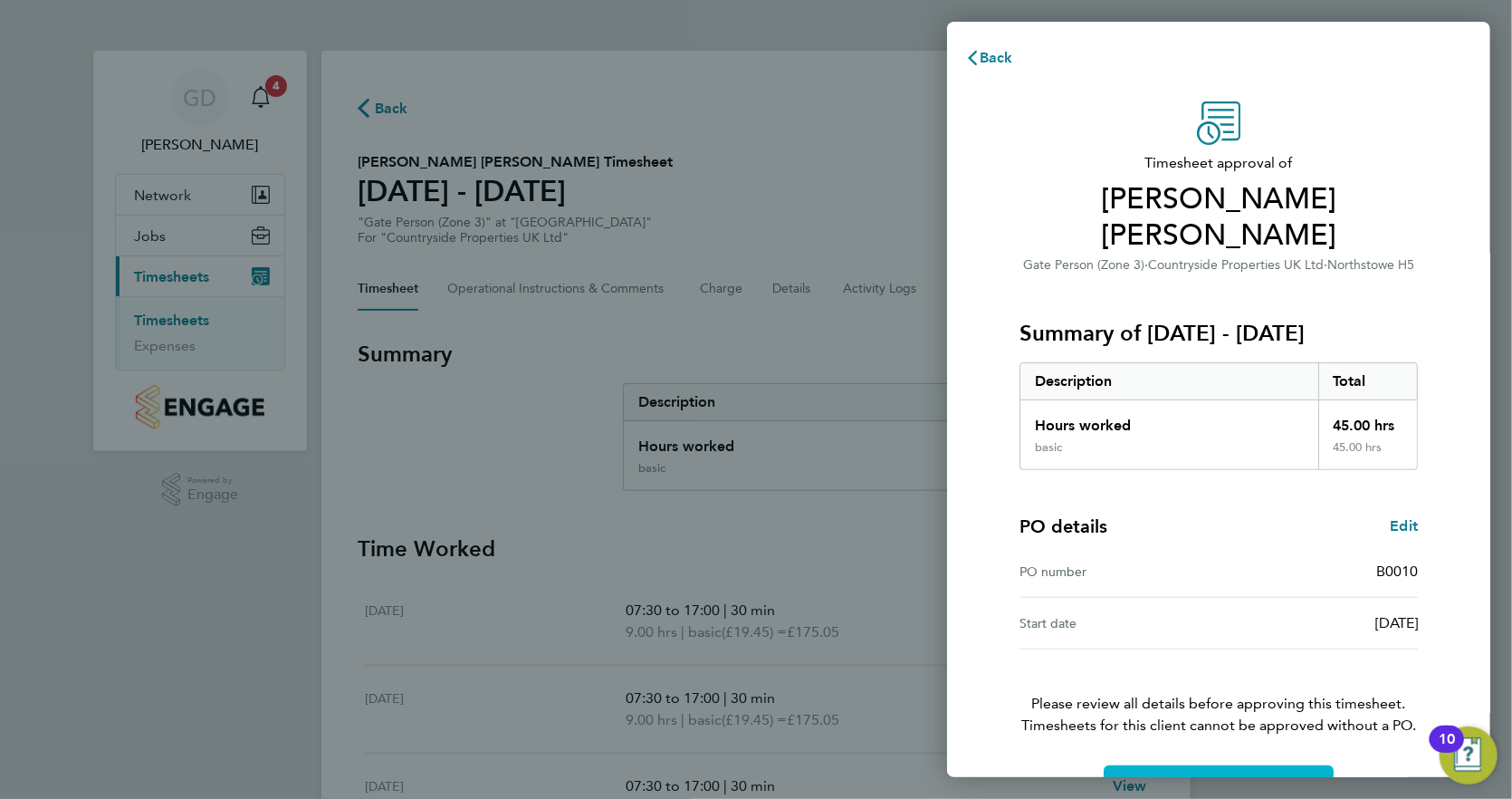
click at [1164, 778] on span "Confirm Timesheet Approval" at bounding box center [1218, 787] width 194 height 18
click at [1195, 765] on button "Confirm Timesheet Approval" at bounding box center [1218, 787] width 230 height 44
click at [1134, 778] on span "Confirm Timesheet Approval" at bounding box center [1218, 787] width 194 height 18
click at [1155, 778] on span "Confirm Timesheet Approval" at bounding box center [1218, 787] width 194 height 18
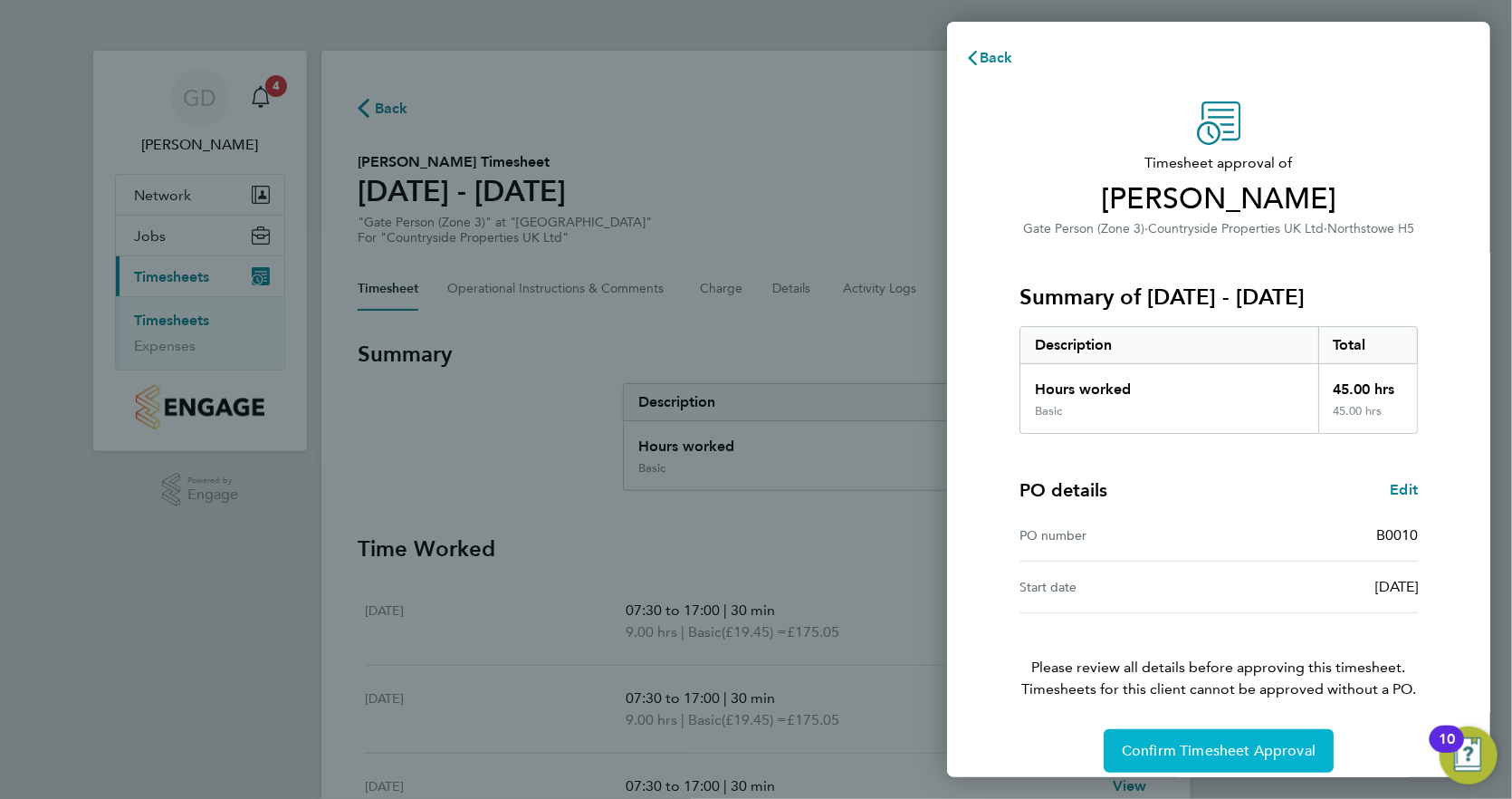
click at [1189, 753] on span "Confirm Timesheet Approval" at bounding box center [1218, 751] width 194 height 18
click at [1167, 729] on button "Confirm Timesheet Approval" at bounding box center [1218, 751] width 230 height 44
click at [1258, 751] on span "Confirm Timesheet Approval" at bounding box center [1218, 751] width 194 height 18
click at [1157, 734] on button "Confirm Timesheet Approval" at bounding box center [1218, 751] width 230 height 44
click at [1172, 742] on span "Confirm Timesheet Approval" at bounding box center [1218, 751] width 194 height 18
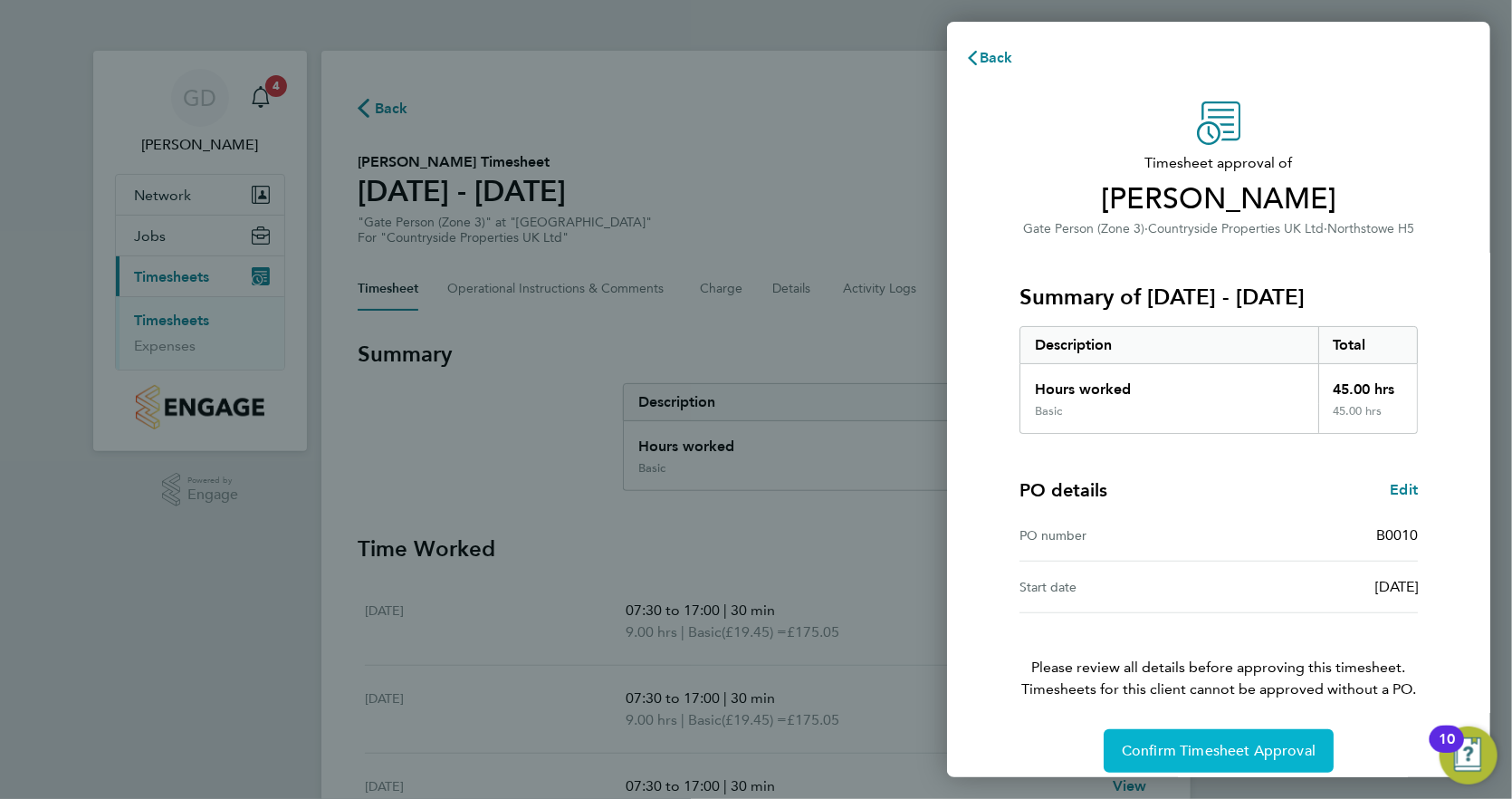
click at [1144, 731] on button "Confirm Timesheet Approval" at bounding box center [1218, 751] width 230 height 44
click at [1200, 742] on span "Confirm Timesheet Approval" at bounding box center [1218, 751] width 194 height 18
click at [1161, 753] on span "Confirm Timesheet Approval" at bounding box center [1218, 751] width 194 height 18
click at [1167, 747] on span "Confirm Timesheet Approval" at bounding box center [1218, 751] width 194 height 18
click at [1226, 739] on button "Confirm Timesheet Approval" at bounding box center [1218, 751] width 230 height 44
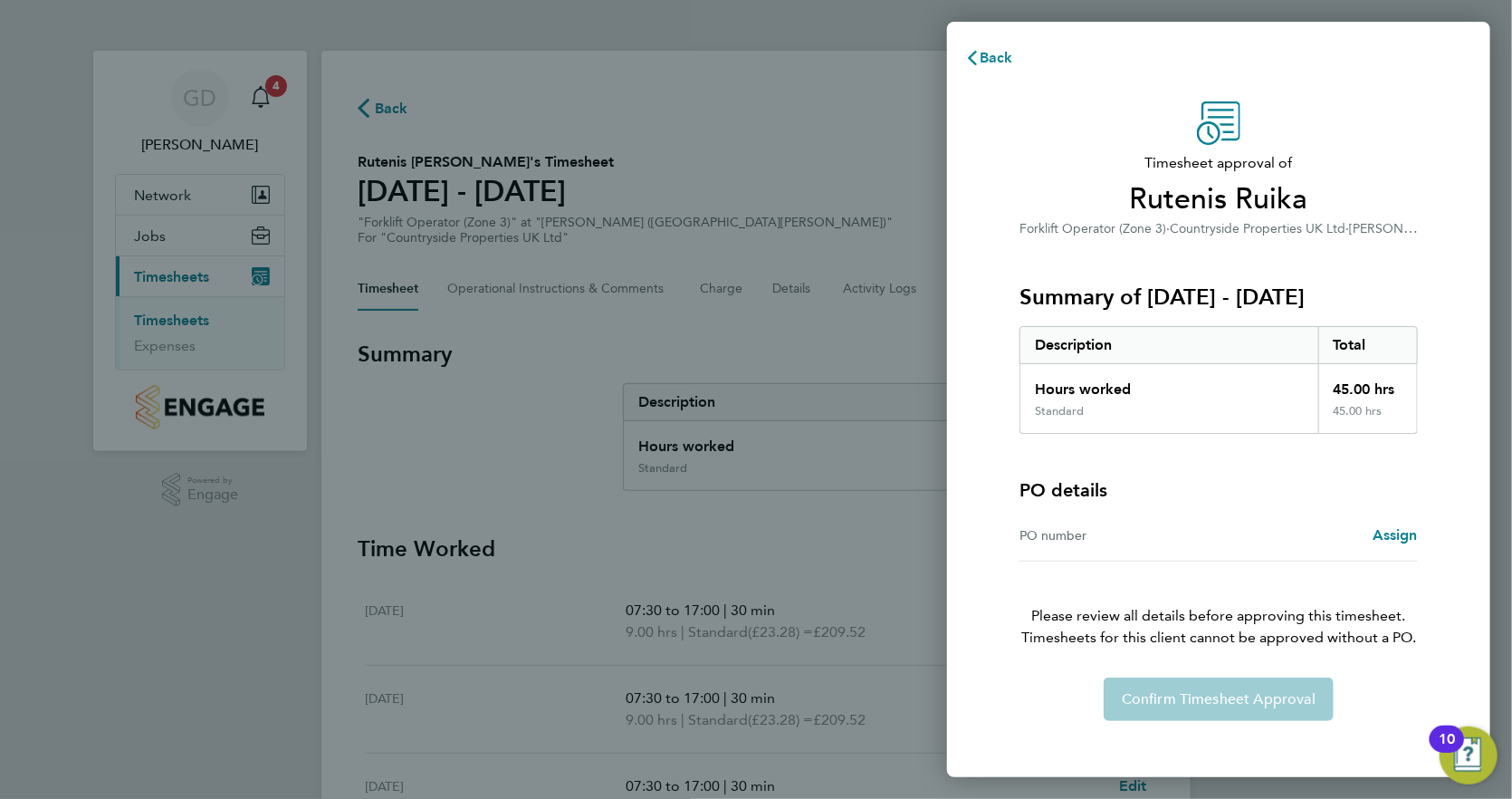
click at [1169, 681] on div "Confirm Timesheet Approval" at bounding box center [1219, 699] width 442 height 44
click at [1214, 696] on div "Confirm Timesheet Approval" at bounding box center [1219, 699] width 442 height 44
click at [1139, 685] on div "Confirm Timesheet Approval" at bounding box center [1219, 699] width 442 height 44
click at [969, 53] on icon "button" at bounding box center [971, 57] width 14 height 14
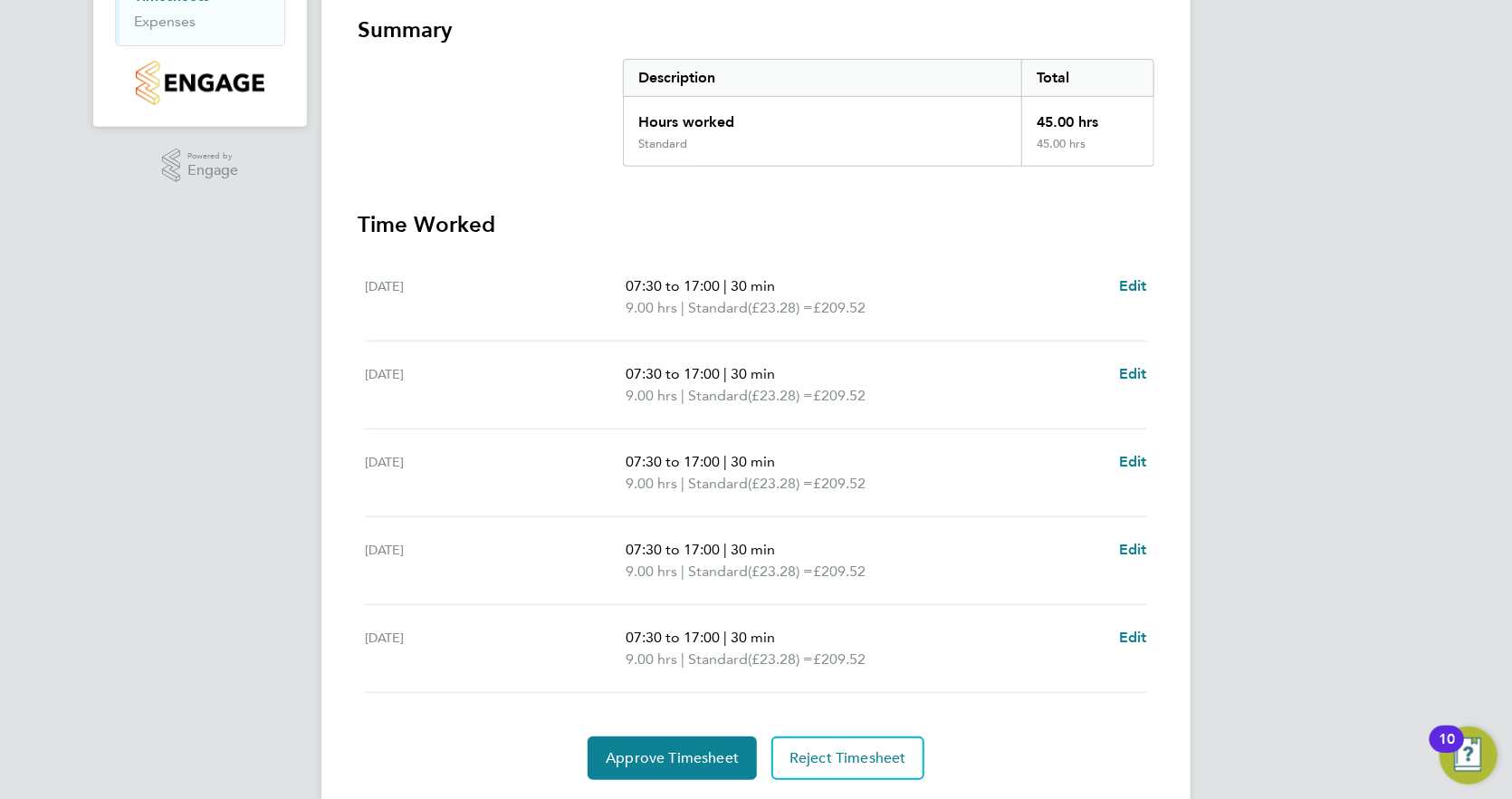
scroll to position [375, 0]
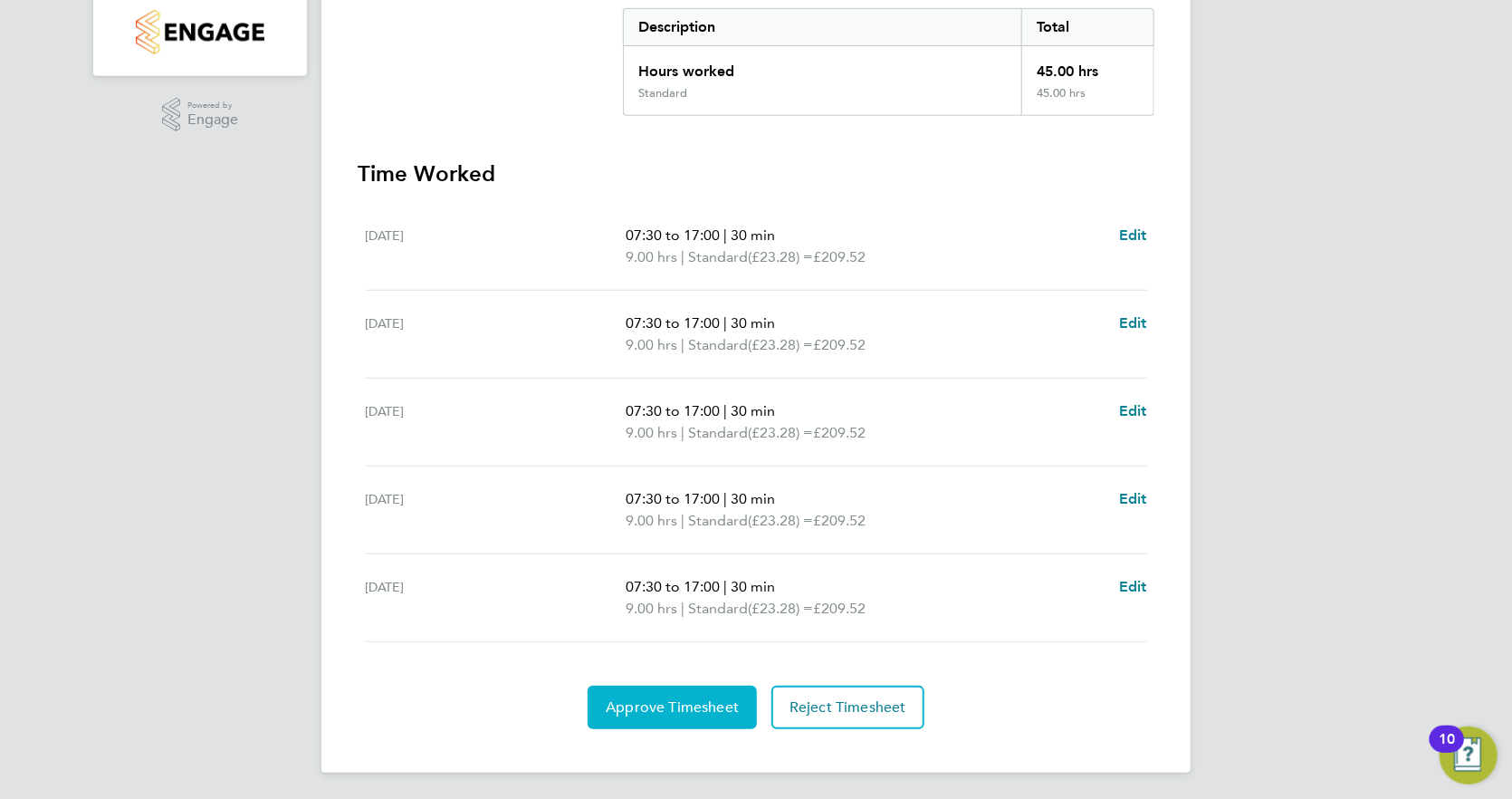
click at [663, 706] on span "Approve Timesheet" at bounding box center [672, 707] width 133 height 18
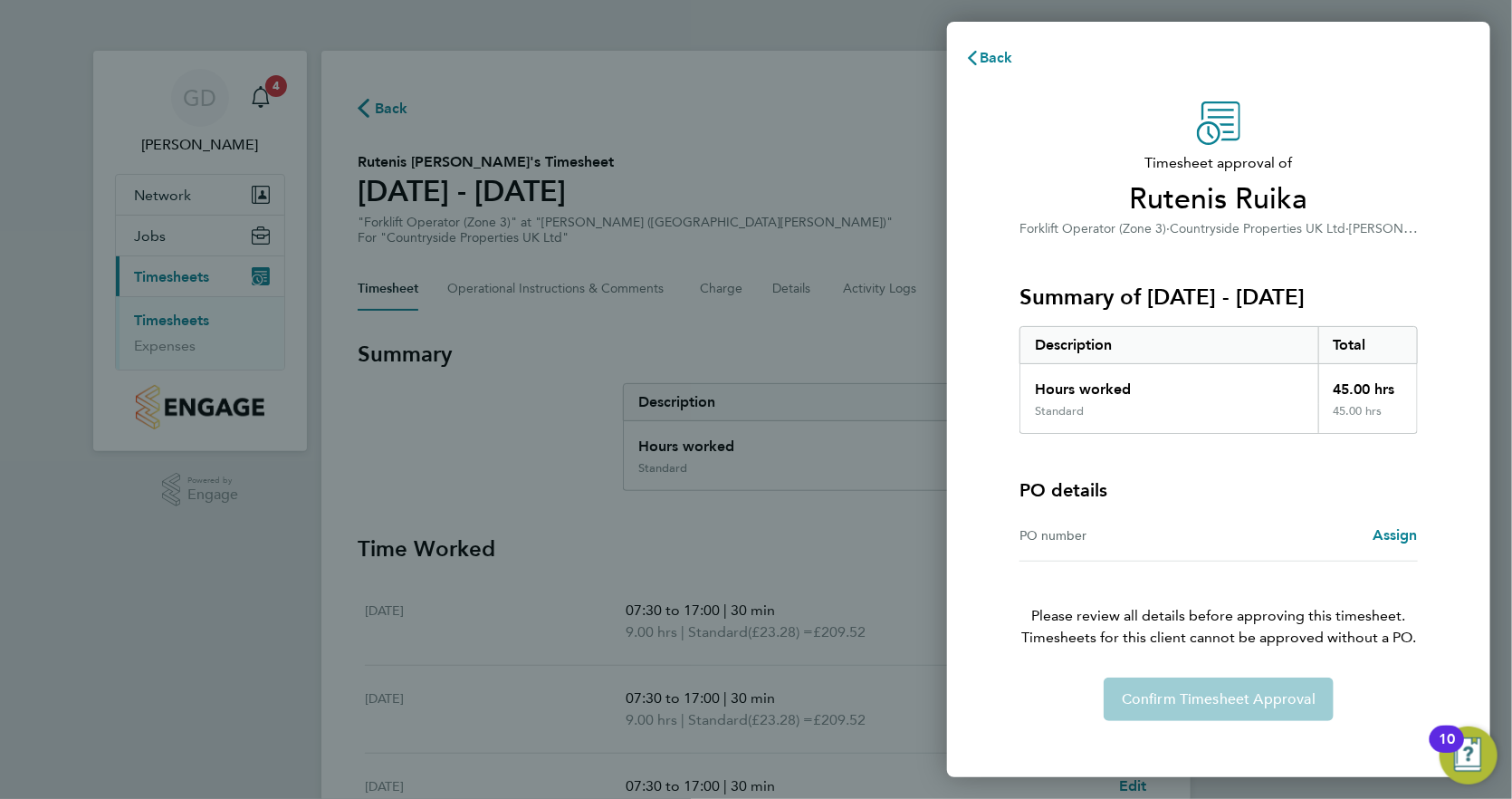
click at [1214, 683] on div "Confirm Timesheet Approval" at bounding box center [1219, 699] width 442 height 44
click at [792, 408] on div "Back Timesheet approval of Rutenis Ruika Forklift Operator (Zone 3) · Countrysi…" at bounding box center [756, 400] width 1512 height 799
click at [207, 346] on div "Back Timesheet approval of Rutenis Ruika Forklift Operator (Zone 3) · Countrysi…" at bounding box center [756, 400] width 1512 height 799
click at [1171, 700] on div "Confirm Timesheet Approval" at bounding box center [1219, 699] width 442 height 44
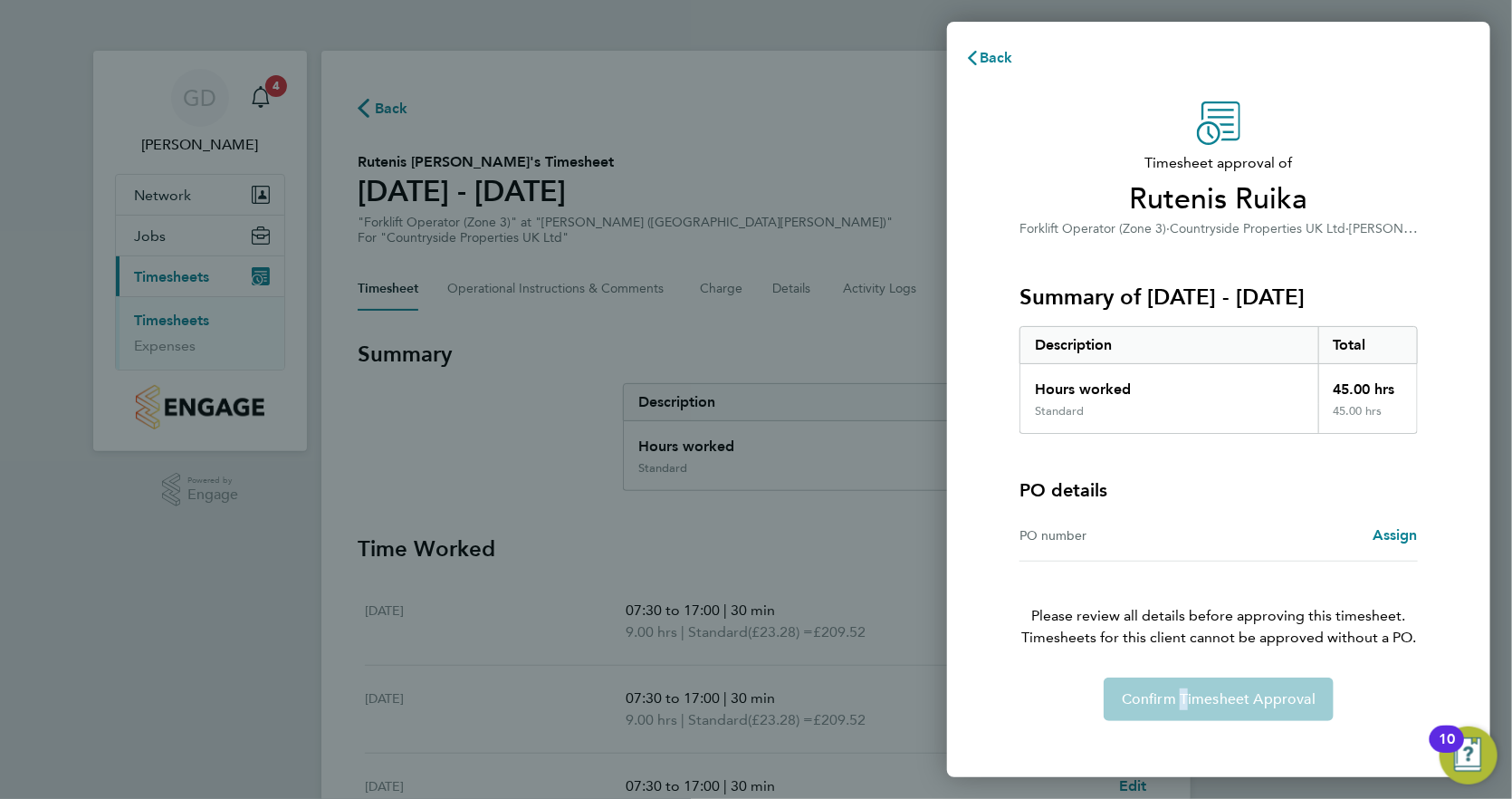
click at [1171, 700] on div "Confirm Timesheet Approval" at bounding box center [1219, 699] width 442 height 44
click at [1221, 695] on div "Confirm Timesheet Approval" at bounding box center [1219, 699] width 442 height 44
click at [976, 55] on icon "button" at bounding box center [971, 57] width 14 height 14
